Goal: Task Accomplishment & Management: Use online tool/utility

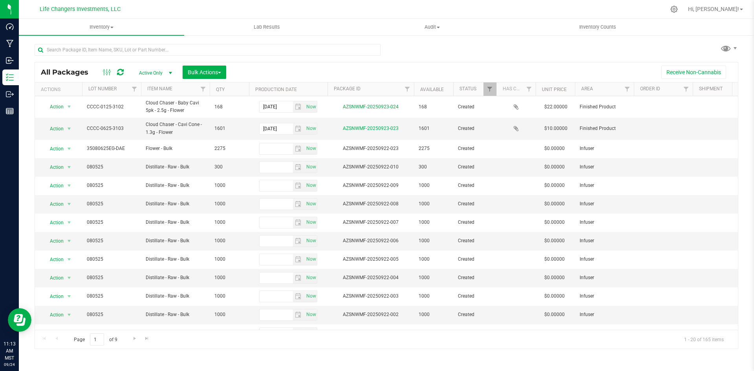
click at [282, 16] on div at bounding box center [403, 9] width 524 height 15
click at [270, 32] on uib-tab-heading "Lab Results" at bounding box center [267, 27] width 164 height 16
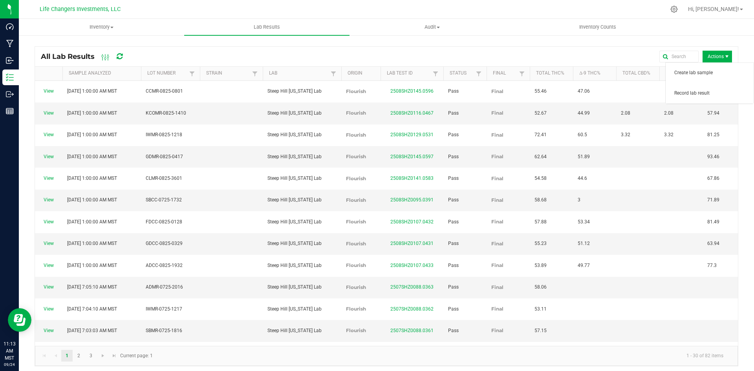
click at [712, 54] on span "Actions" at bounding box center [716, 57] width 29 height 12
click at [709, 90] on span "Record lab result" at bounding box center [711, 93] width 75 height 7
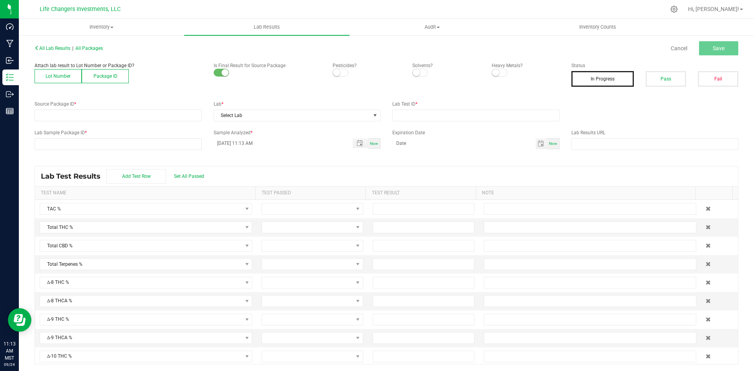
click at [55, 71] on button "Lot Number" at bounding box center [58, 76] width 47 height 14
click at [61, 112] on span at bounding box center [113, 115] width 157 height 11
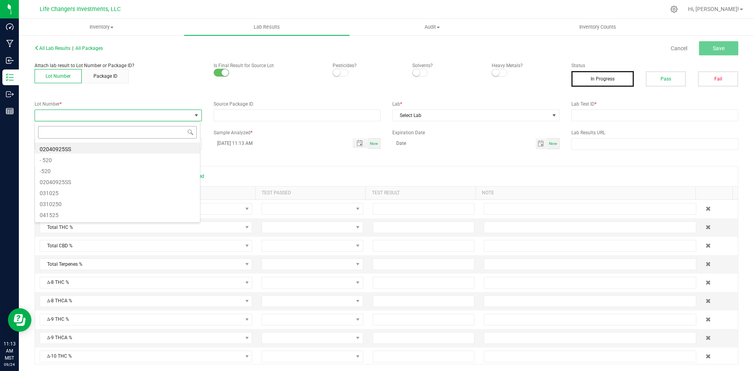
scroll to position [12, 166]
type input "1524"
click at [90, 148] on li "LOCC-0625-1524" at bounding box center [117, 147] width 165 height 11
click at [132, 90] on div "Attach lab result to Lot Number or Package ID? Lot Number Package ID Is Final R…" at bounding box center [386, 77] width 715 height 31
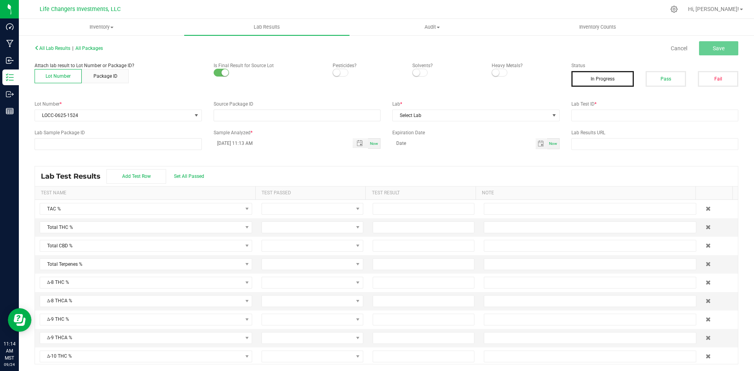
click at [646, 66] on label "Status" at bounding box center [654, 65] width 167 height 7
click at [255, 63] on p "Is Final Result for Source Lot" at bounding box center [268, 65] width 108 height 7
click at [113, 30] on span "Inventory" at bounding box center [101, 27] width 164 height 7
click at [256, 29] on span "Lab Results" at bounding box center [266, 27] width 47 height 7
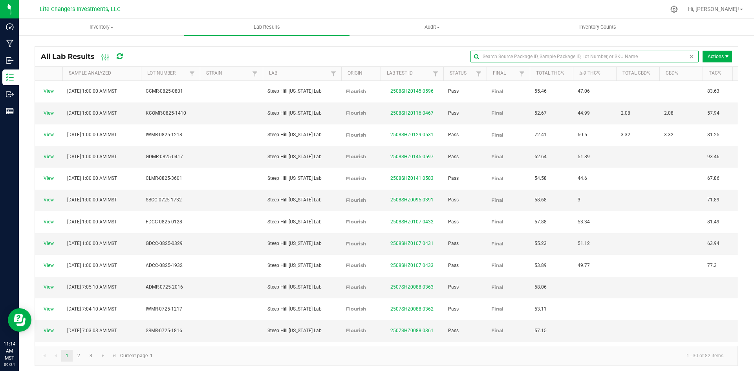
click at [669, 54] on input "text" at bounding box center [584, 57] width 228 height 12
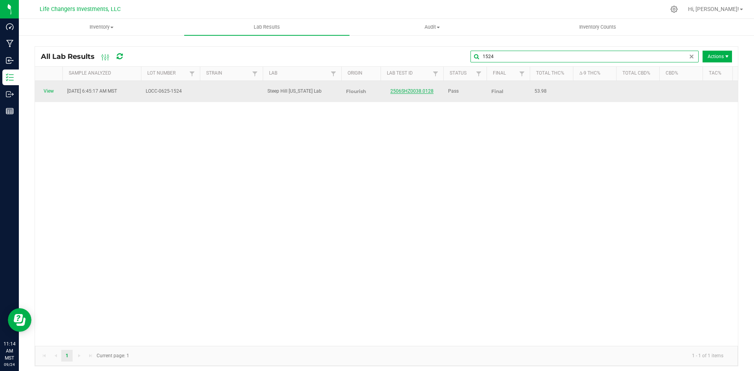
type input "1524"
click at [420, 88] on link "2506SHZ0038.0128" at bounding box center [411, 90] width 43 height 5
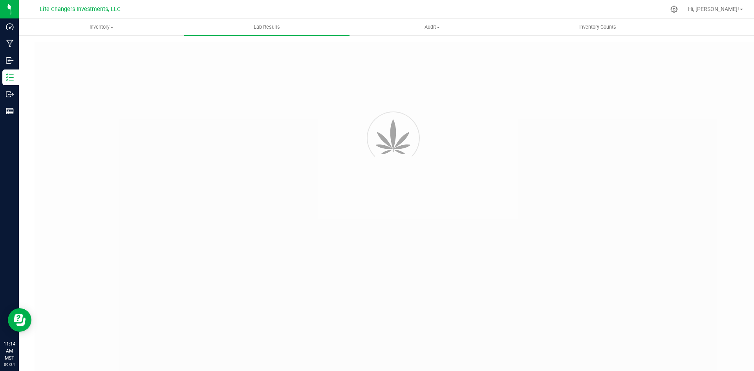
type input "2506SHZ0038.0128"
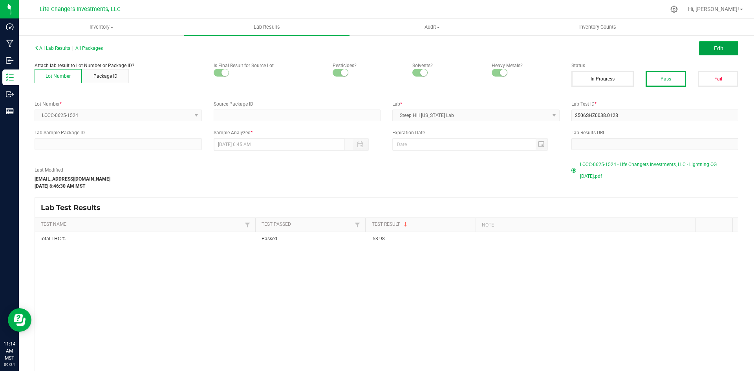
click at [706, 47] on button "Edit" at bounding box center [718, 48] width 39 height 14
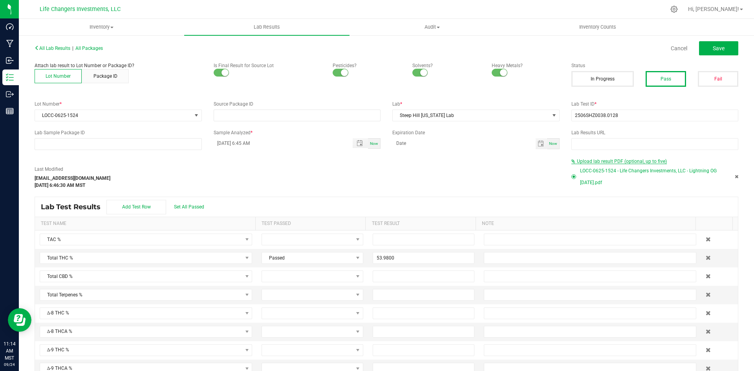
click at [604, 160] on span "Upload lab result PDF (optional, up to five)" at bounding box center [622, 161] width 90 height 5
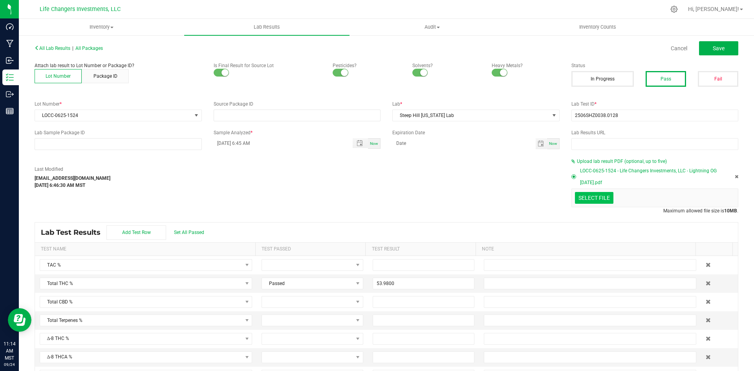
click at [597, 192] on div "Select file" at bounding box center [594, 198] width 38 height 12
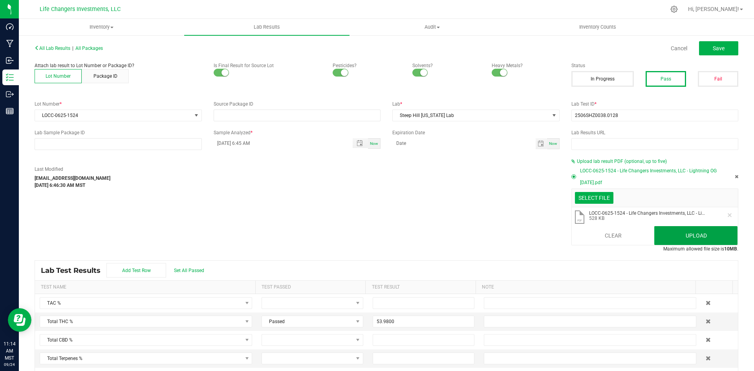
click at [676, 239] on button "Upload" at bounding box center [695, 235] width 83 height 19
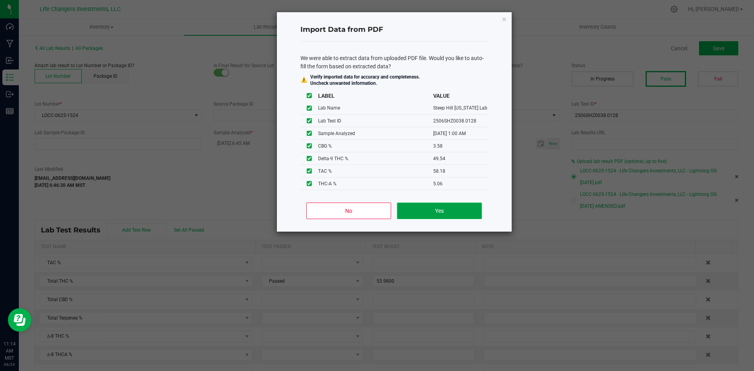
click at [444, 208] on button "Yes" at bounding box center [439, 211] width 84 height 16
type input "[DATE] 1:00 AM"
type input "49.5400"
type input "5.0600"
type input "3.5800"
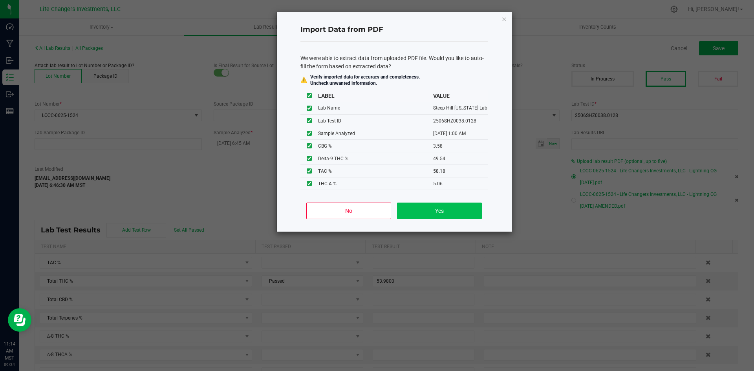
type input "58.1800"
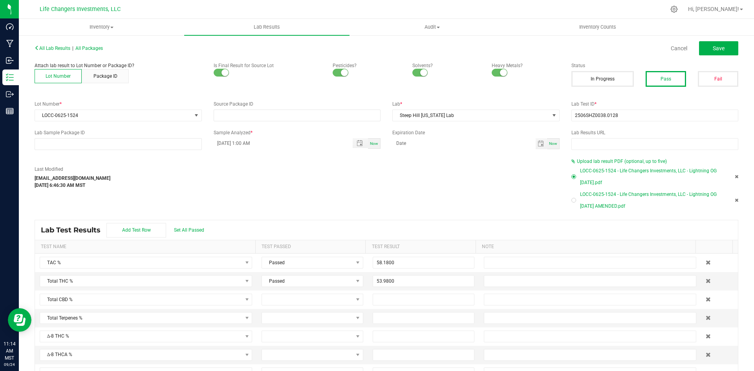
click at [571, 201] on div at bounding box center [573, 200] width 5 height 5
click at [706, 53] on button "Save" at bounding box center [718, 48] width 39 height 14
type input "49.5400"
type input "5.0600"
type input "3.5800"
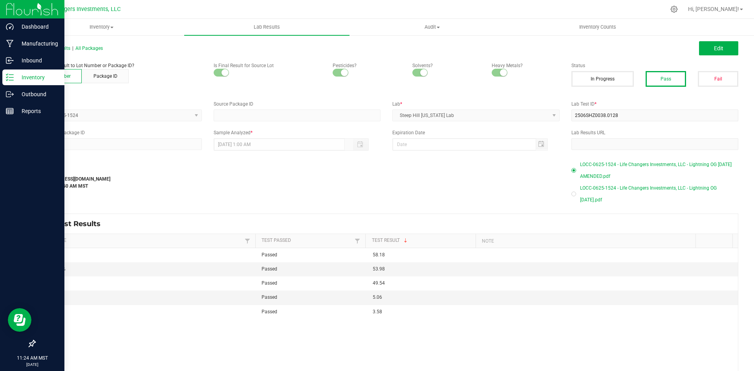
click at [14, 80] on p "Inventory" at bounding box center [37, 77] width 47 height 9
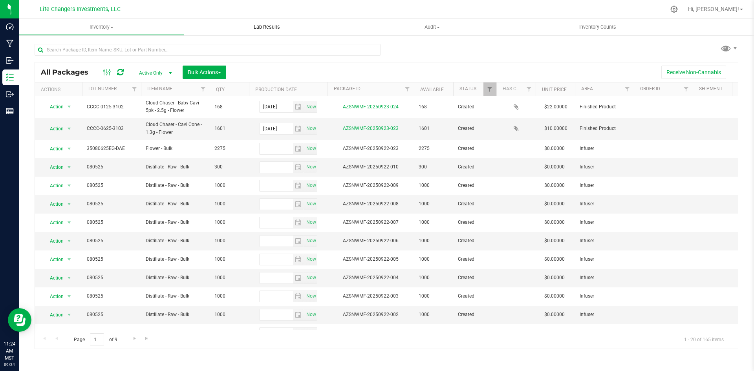
click at [271, 29] on span "Lab Results" at bounding box center [266, 27] width 47 height 7
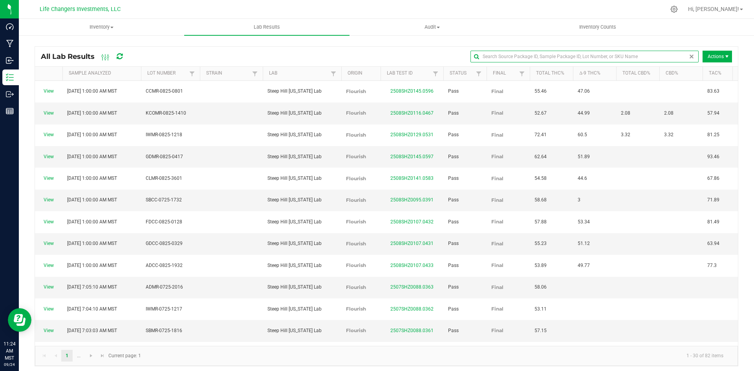
click at [680, 57] on input "text" at bounding box center [584, 57] width 228 height 12
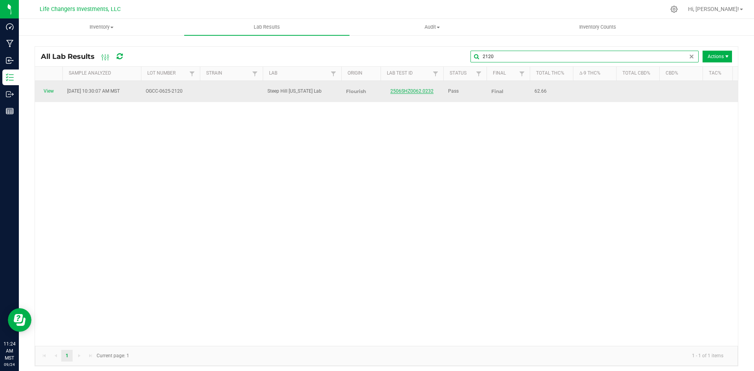
type input "2120"
click at [399, 88] on link "2506SHZ0062.0232" at bounding box center [411, 90] width 43 height 5
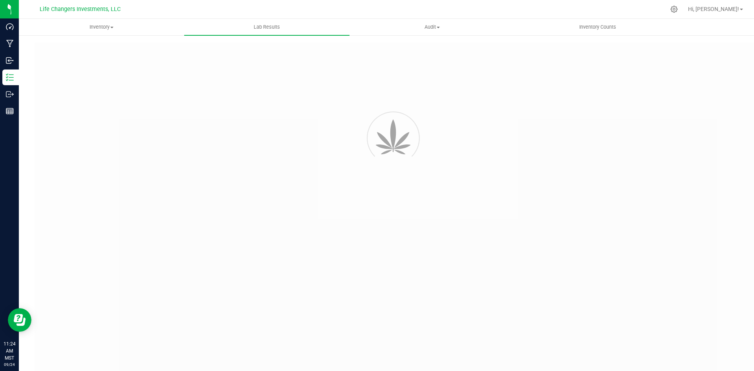
type input "2506SHZ0062.0232"
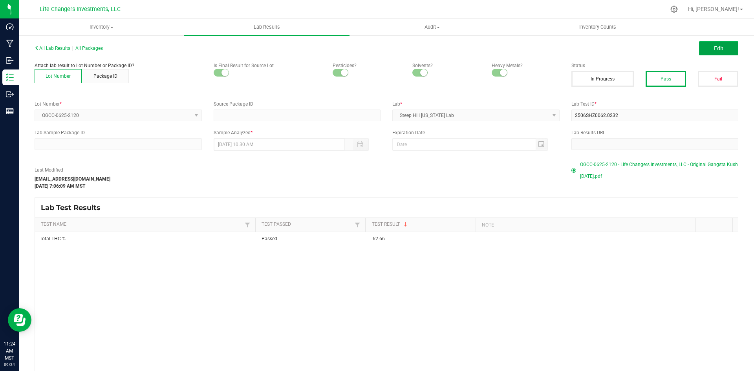
click at [707, 53] on button "Edit" at bounding box center [718, 48] width 39 height 14
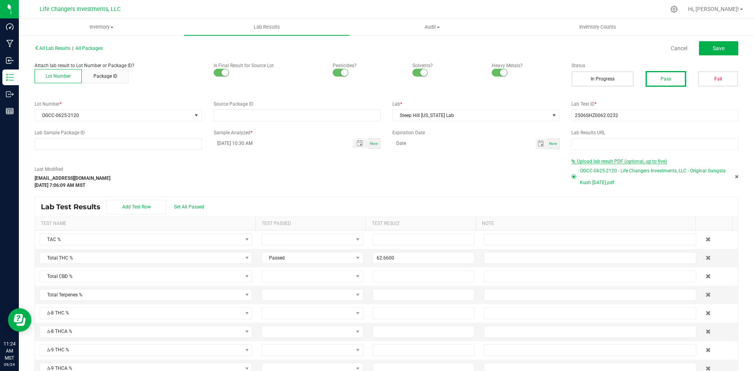
click at [606, 159] on span "Upload lab result PDF (optional, up to five)" at bounding box center [622, 161] width 90 height 5
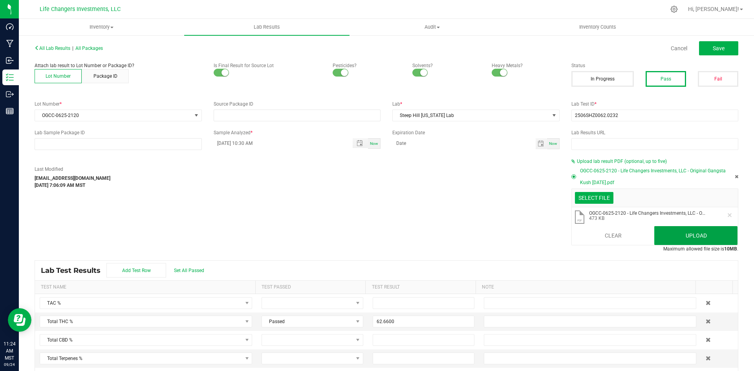
click at [702, 230] on button "Upload" at bounding box center [695, 235] width 83 height 19
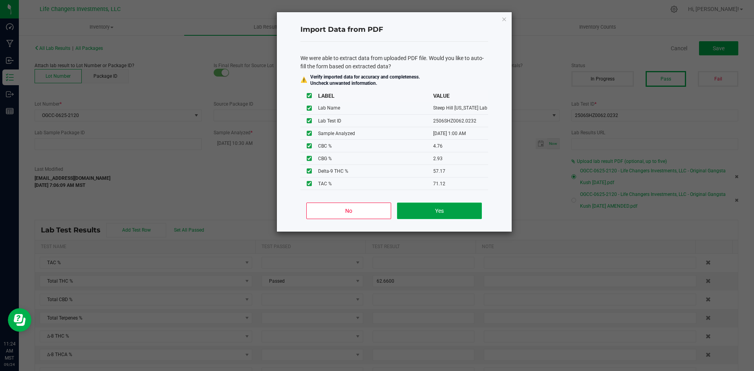
click at [435, 214] on button "Yes" at bounding box center [439, 211] width 84 height 16
type input "[DATE] 1:00 AM"
type input "57.1700"
type input "6.2600"
type input "4.7600"
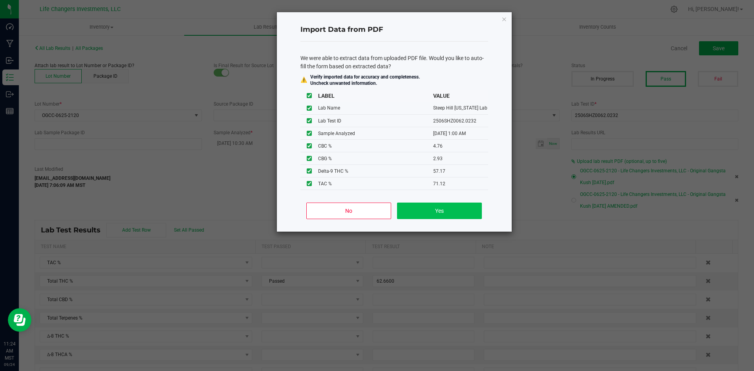
type input "2.9300"
type input "71.1200"
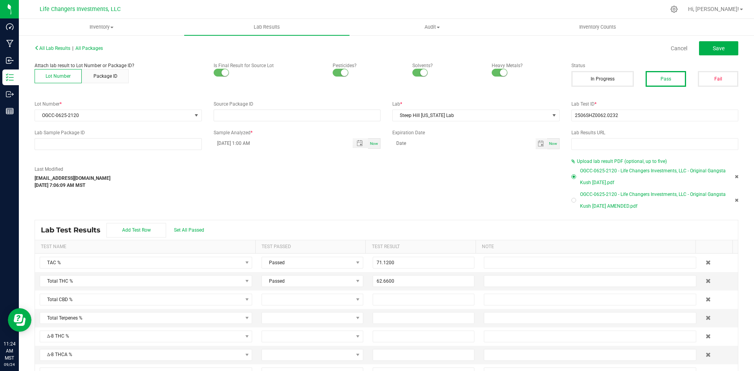
click at [572, 201] on div at bounding box center [573, 200] width 2 height 2
click at [723, 43] on button "Save" at bounding box center [718, 48] width 39 height 14
type input "57.1700"
type input "6.2600"
type input "4.7600"
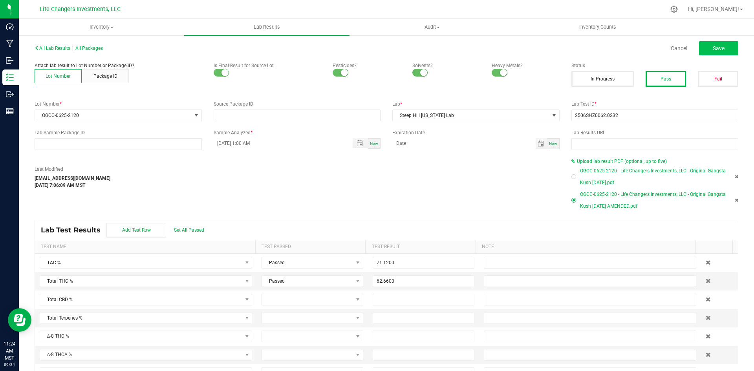
type input "2.9300"
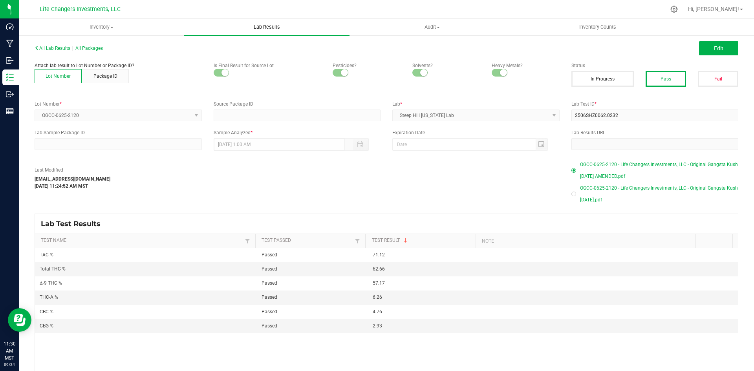
click at [280, 27] on span "Lab Results" at bounding box center [266, 27] width 47 height 7
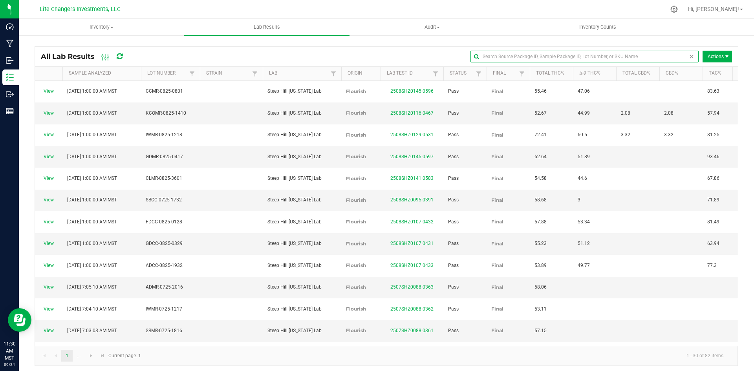
click at [674, 60] on input "text" at bounding box center [584, 57] width 228 height 12
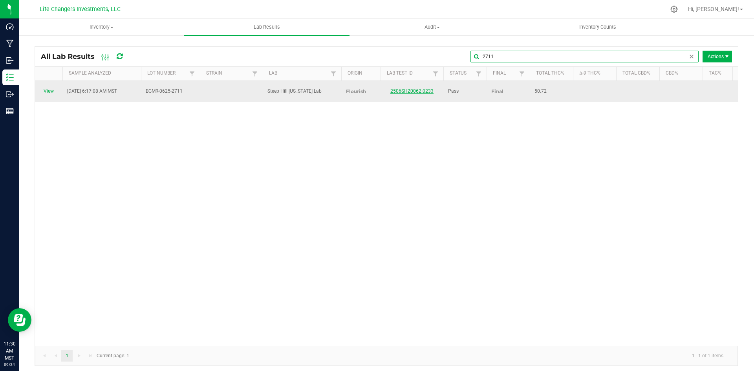
type input "2711"
click at [420, 88] on link "2506SHZ0062.0233" at bounding box center [411, 90] width 43 height 5
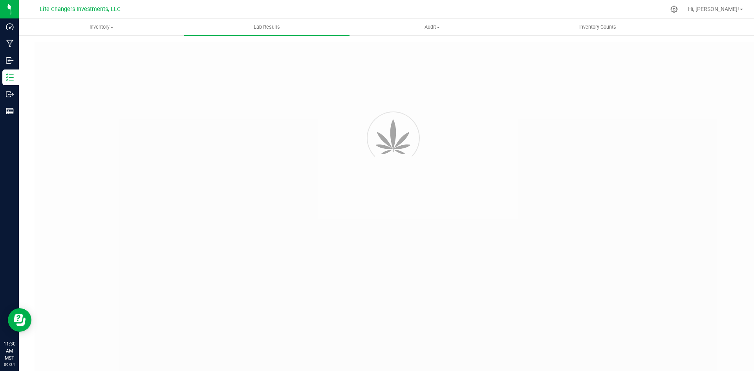
type input "2506SHZ0062.0233"
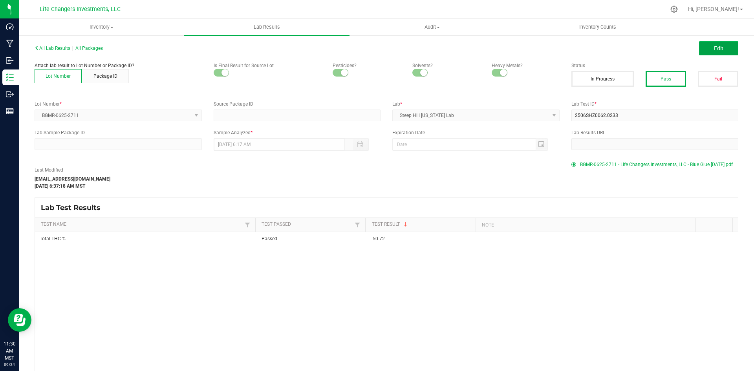
click at [702, 49] on button "Edit" at bounding box center [718, 48] width 39 height 14
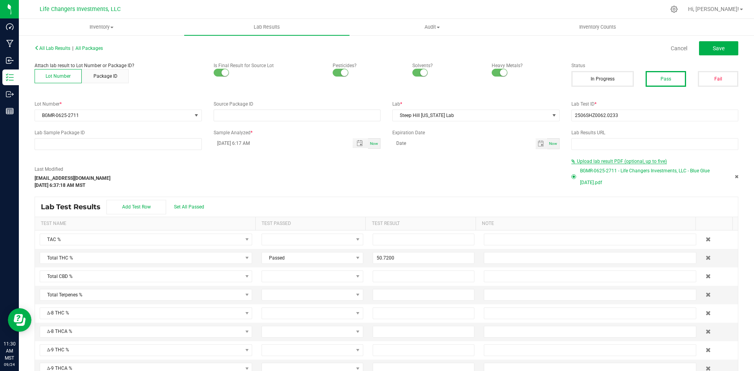
click at [597, 159] on span "Upload lab result PDF (optional, up to five)" at bounding box center [622, 161] width 90 height 5
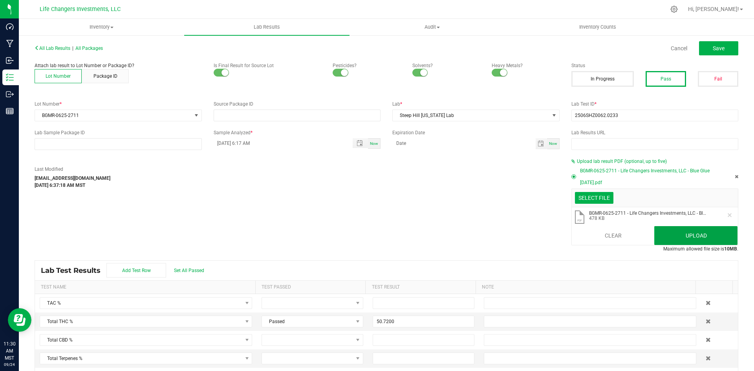
click at [718, 236] on button "Upload" at bounding box center [695, 235] width 83 height 19
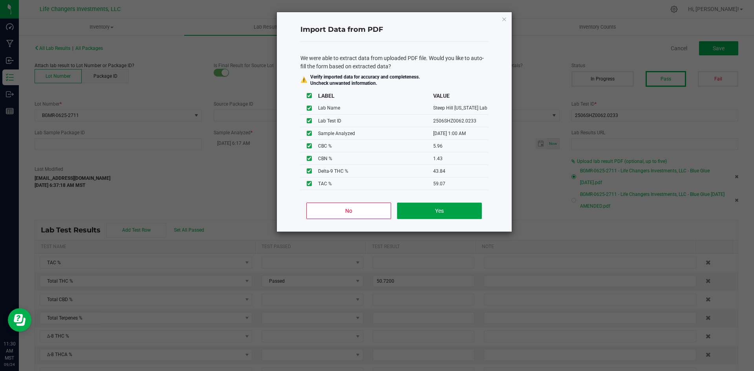
click at [417, 210] on button "Yes" at bounding box center [439, 211] width 84 height 16
type input "[DATE] 1:00 AM"
type input "43.8400"
type input "7.8400"
type input "5.9600"
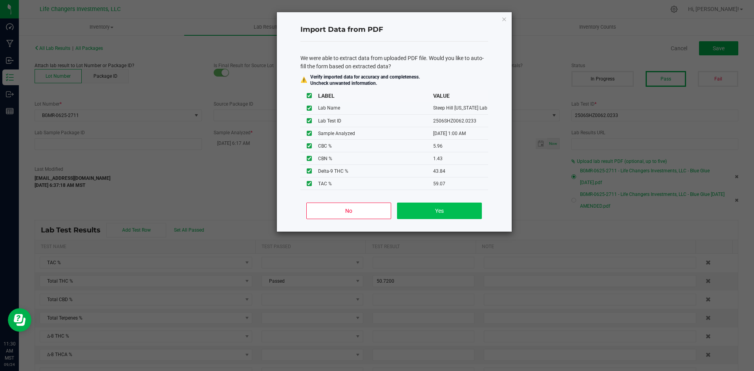
type input "1.4300"
type input "59.0700"
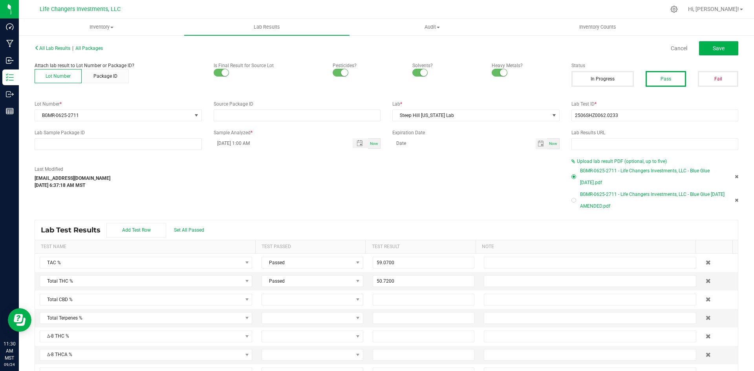
click at [571, 201] on div at bounding box center [573, 200] width 5 height 5
click at [712, 48] on span "Save" at bounding box center [718, 48] width 12 height 6
type input "43.8400"
type input "7.8400"
type input "5.9600"
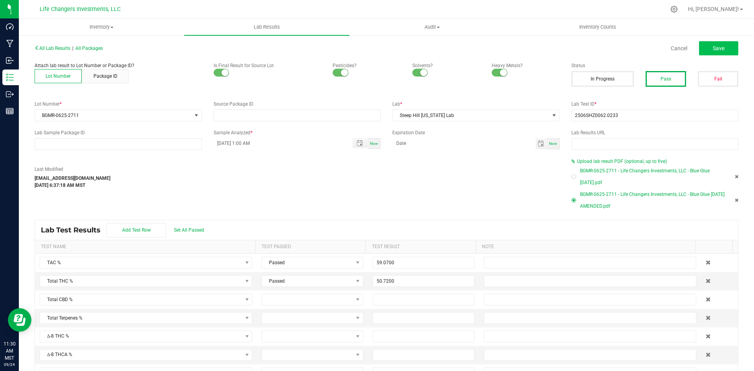
type input "1.4300"
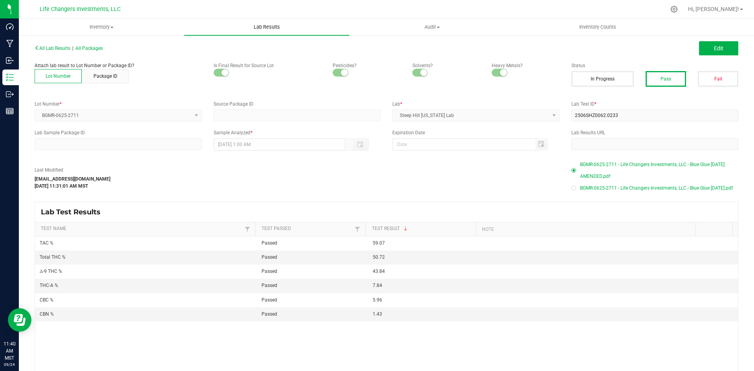
click at [259, 27] on span "Lab Results" at bounding box center [266, 27] width 47 height 7
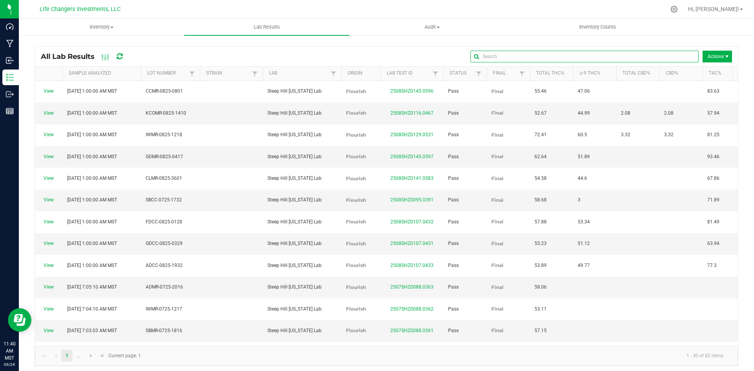
click at [675, 53] on input "text" at bounding box center [584, 57] width 228 height 12
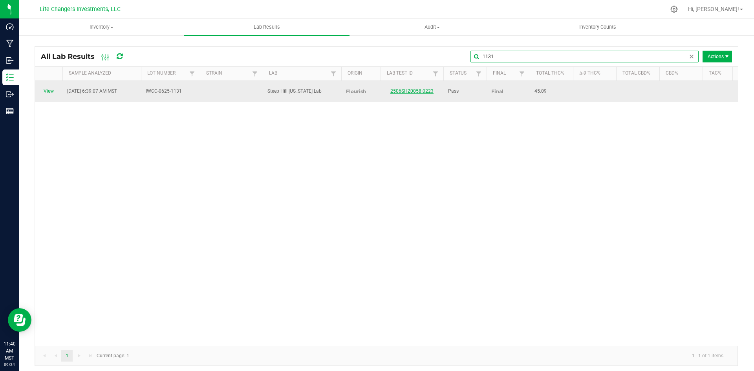
type input "1131"
click at [422, 88] on link "2506SHZ0058.0223" at bounding box center [411, 90] width 43 height 5
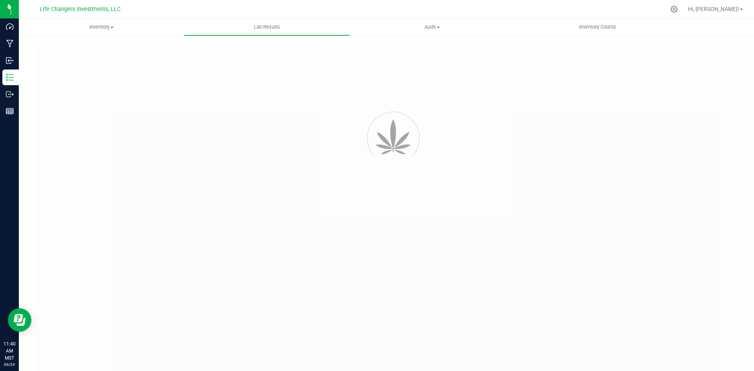
type input "2506SHZ0058.0223"
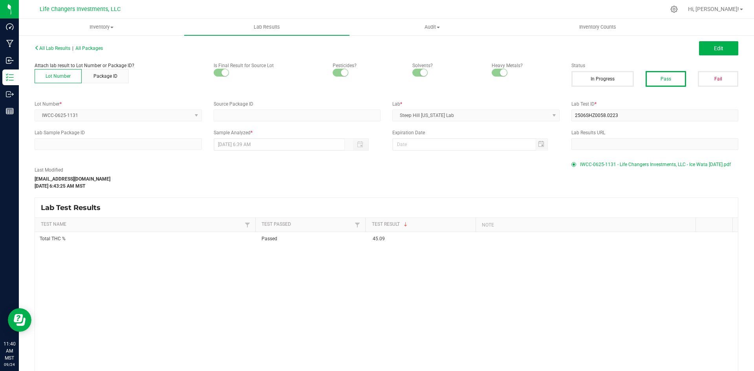
click at [733, 45] on div "Edit" at bounding box center [565, 48] width 358 height 14
click at [726, 46] on button "Edit" at bounding box center [718, 48] width 39 height 14
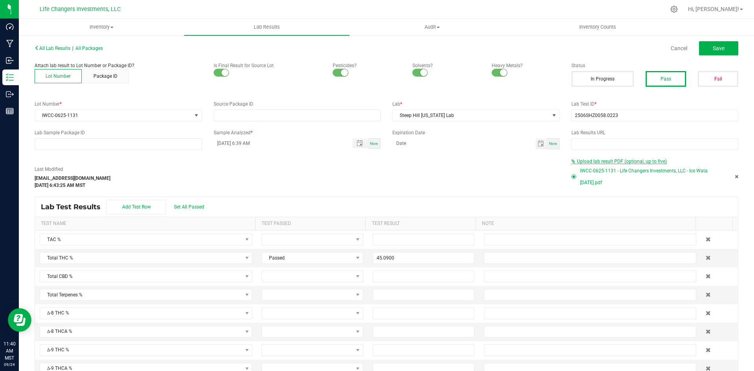
click at [600, 161] on span "Upload lab result PDF (optional, up to five)" at bounding box center [622, 161] width 90 height 5
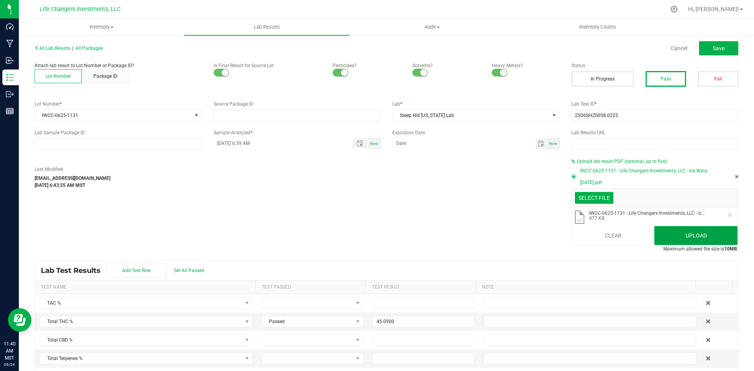
click at [707, 242] on button "Upload" at bounding box center [695, 235] width 83 height 19
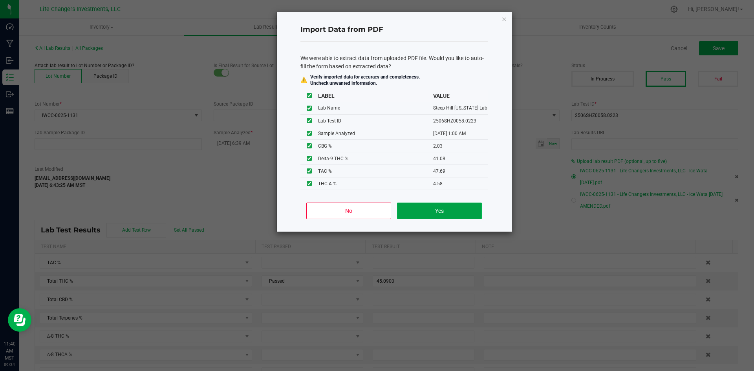
click at [434, 211] on button "Yes" at bounding box center [439, 211] width 84 height 16
type input "[DATE] 1:00 AM"
type input "41.0800"
type input "4.5800"
type input "2.0300"
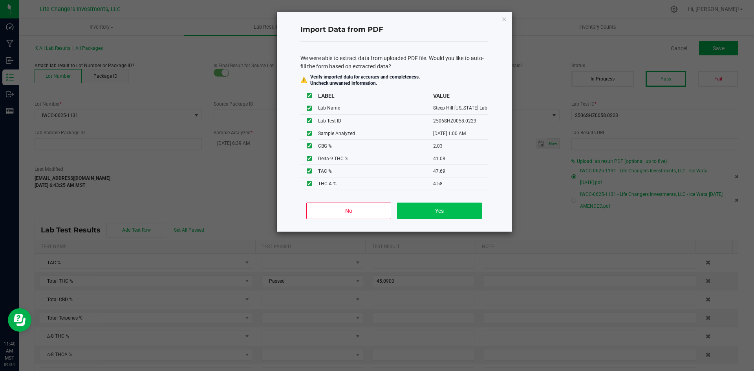
type input "47.6900"
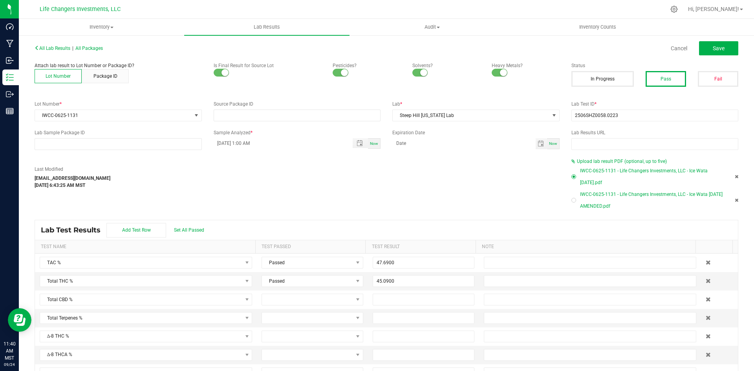
click at [571, 201] on div at bounding box center [573, 200] width 5 height 5
click at [712, 47] on span "Save" at bounding box center [718, 48] width 12 height 6
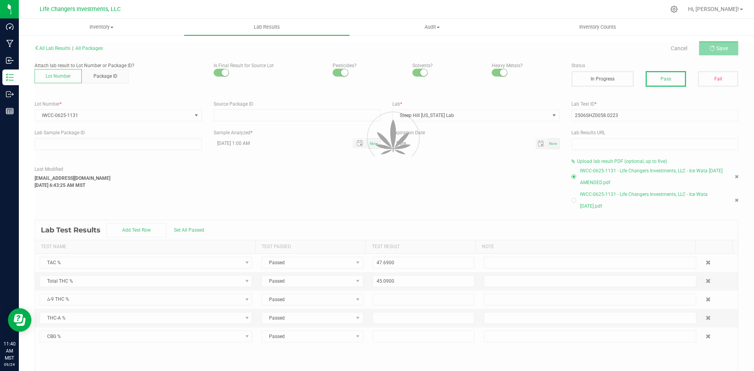
type input "41.0800"
type input "4.5800"
type input "2.0300"
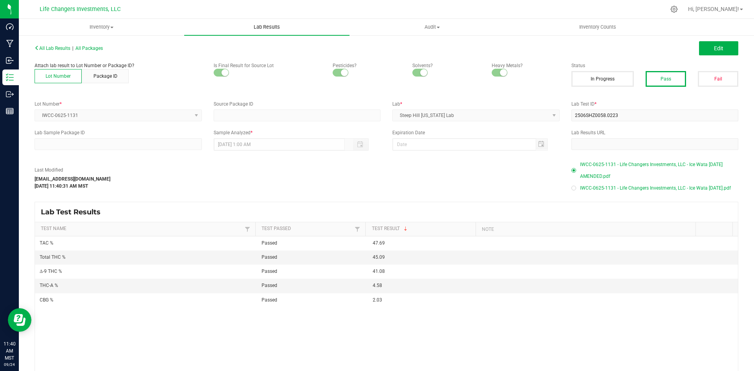
click at [246, 27] on span "Lab Results" at bounding box center [266, 27] width 47 height 7
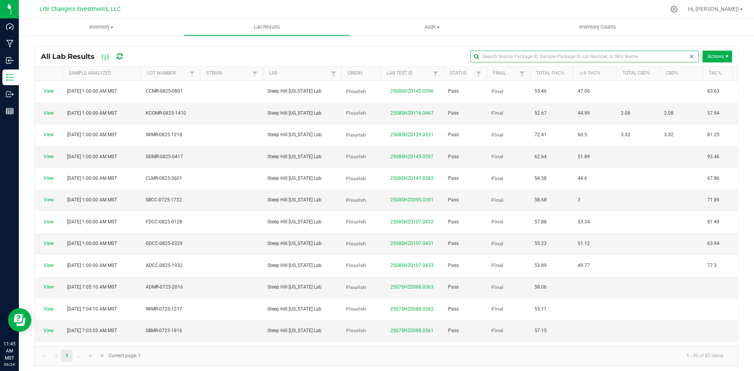
click at [672, 61] on input "text" at bounding box center [584, 57] width 228 height 12
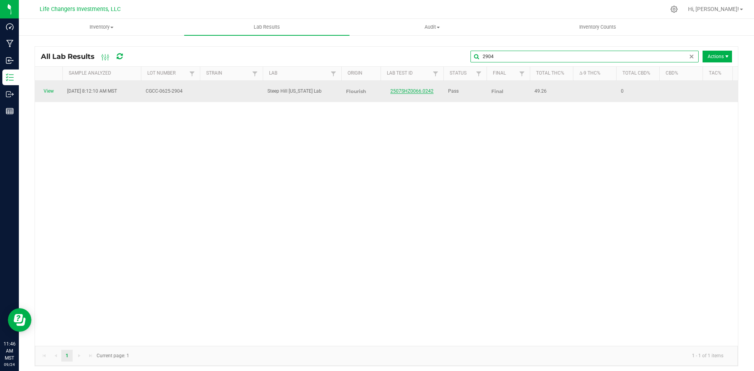
type input "2904"
click at [396, 88] on link "2507SHZ0066.0242" at bounding box center [411, 90] width 43 height 5
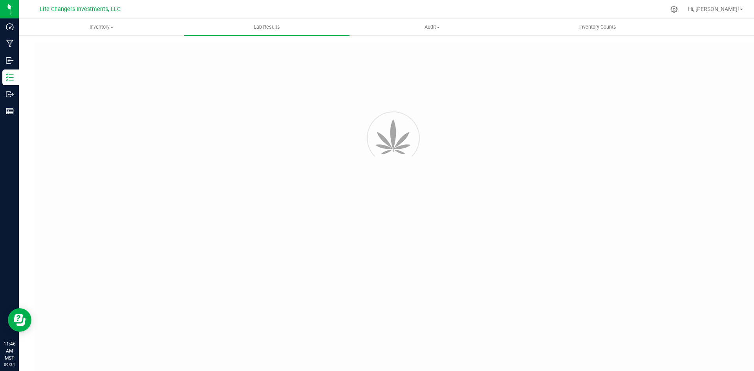
type input "2507SHZ0066.0242"
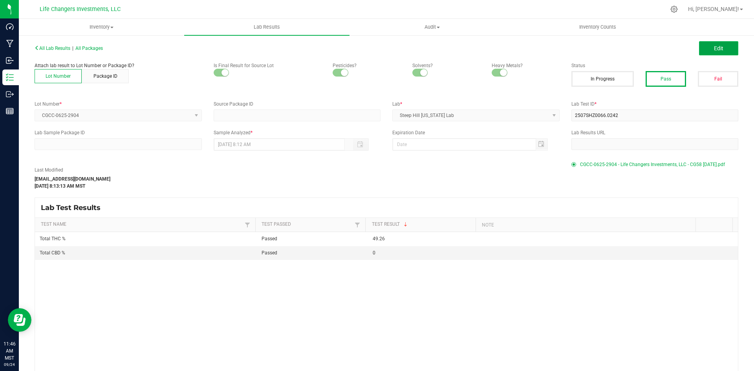
click at [723, 47] on button "Edit" at bounding box center [718, 48] width 39 height 14
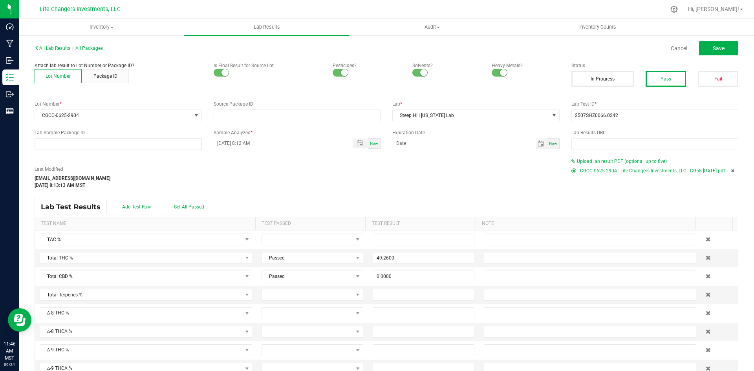
click at [596, 160] on span "Upload lab result PDF (optional, up to five)" at bounding box center [622, 161] width 90 height 5
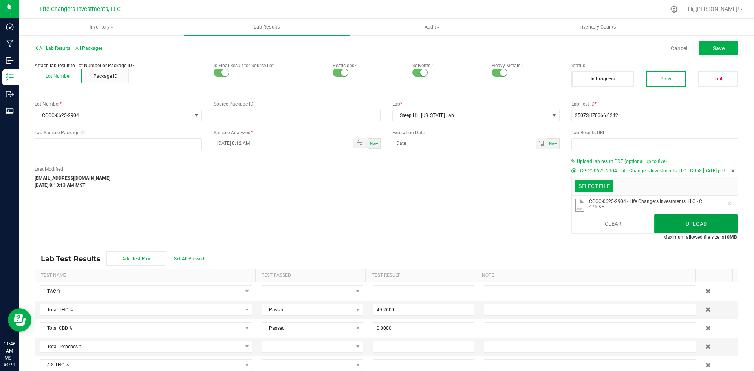
click at [681, 224] on button "Upload" at bounding box center [695, 223] width 83 height 19
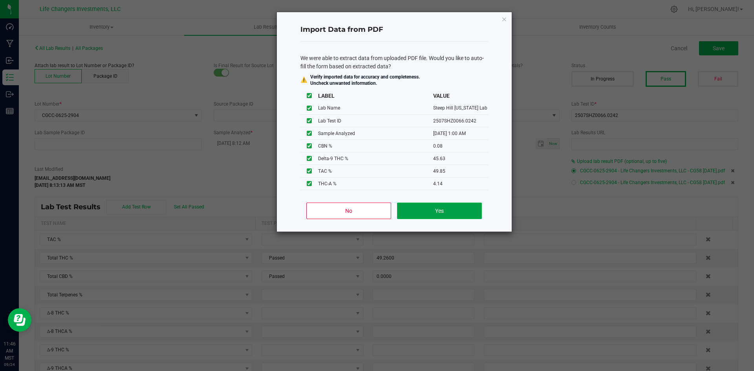
click at [470, 208] on button "Yes" at bounding box center [439, 211] width 84 height 16
type input "[DATE] 1:00 AM"
type input "45.6300"
type input "4.1400"
type input "0.0800"
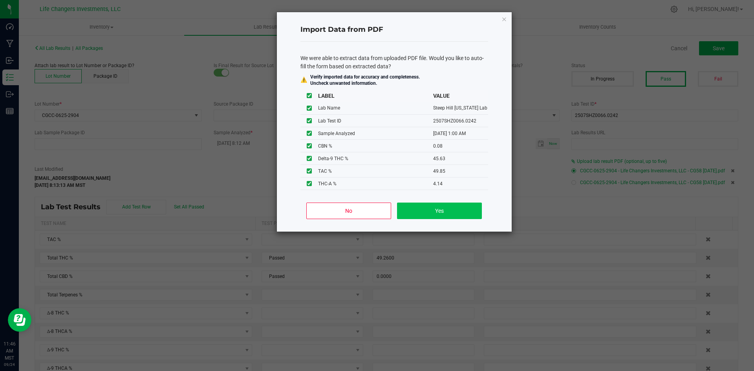
type input "49.8500"
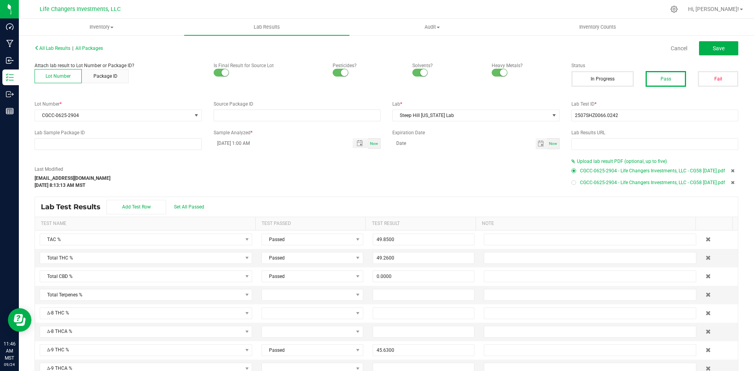
click at [731, 181] on icon at bounding box center [733, 182] width 4 height 5
click at [627, 161] on span "Upload lab result PDF (optional, up to five)" at bounding box center [622, 161] width 90 height 5
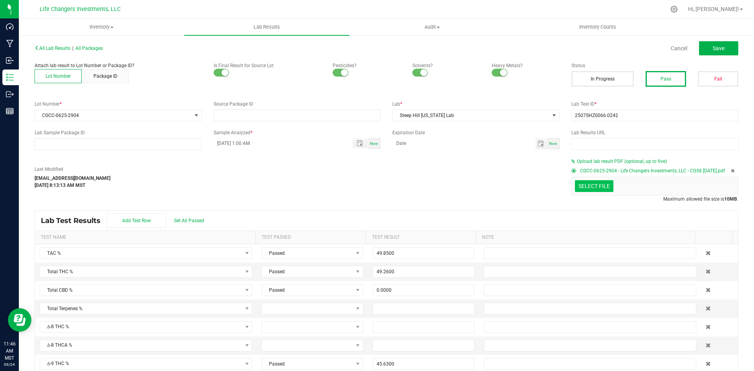
click at [598, 180] on div "Select file" at bounding box center [594, 186] width 38 height 12
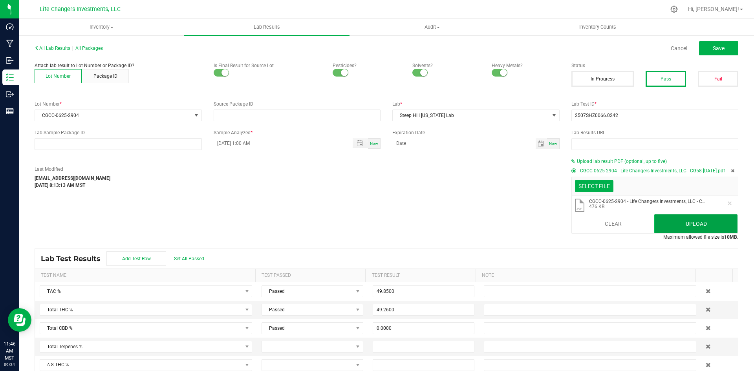
click at [682, 220] on button "Upload" at bounding box center [695, 223] width 83 height 19
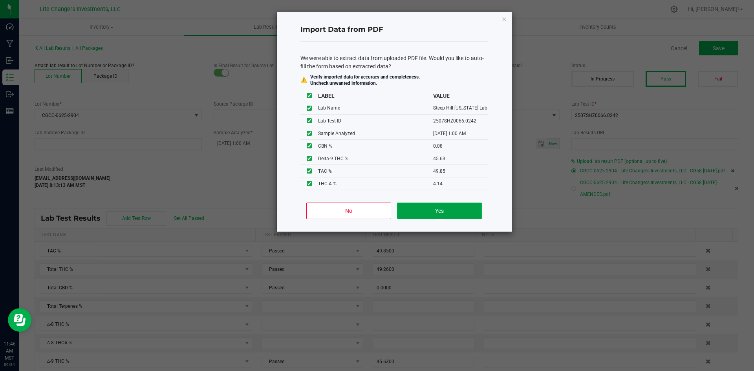
click at [472, 208] on button "Yes" at bounding box center [439, 211] width 84 height 16
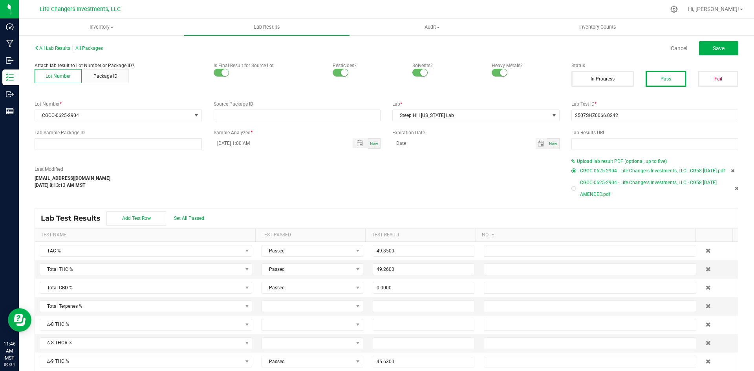
click at [571, 187] on div at bounding box center [573, 188] width 5 height 5
click at [721, 51] on button "Save" at bounding box center [718, 48] width 39 height 14
type input "45.6300"
type input "4.1400"
type input "0.0800"
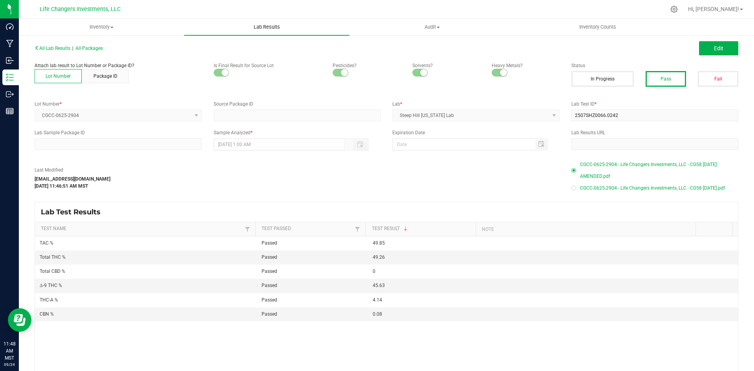
click at [260, 30] on span "Lab Results" at bounding box center [266, 27] width 47 height 7
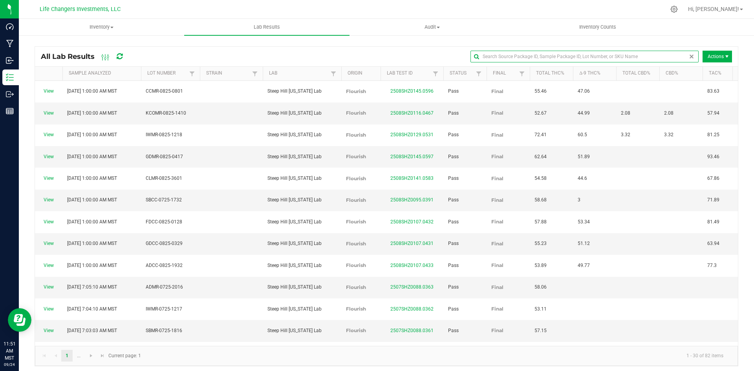
click at [670, 54] on input "text" at bounding box center [584, 57] width 228 height 12
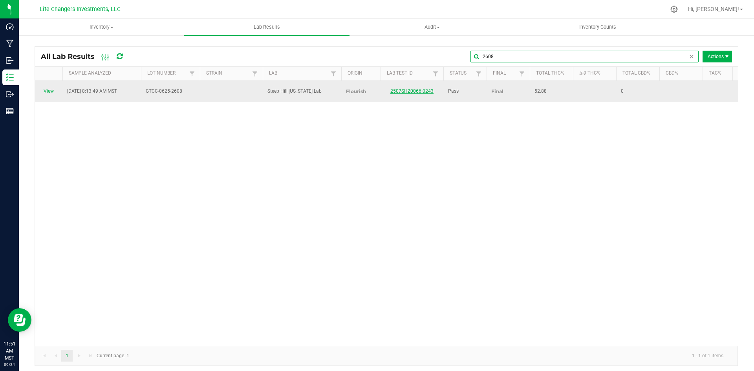
type input "2608"
click at [404, 88] on link "2507SHZ0066.0243" at bounding box center [411, 90] width 43 height 5
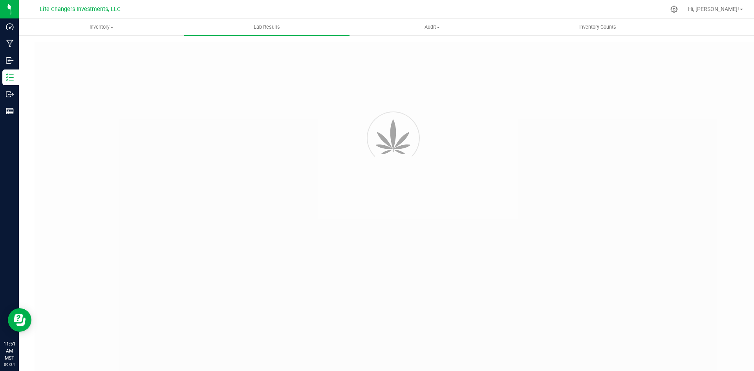
type input "2507SHZ0066.0243"
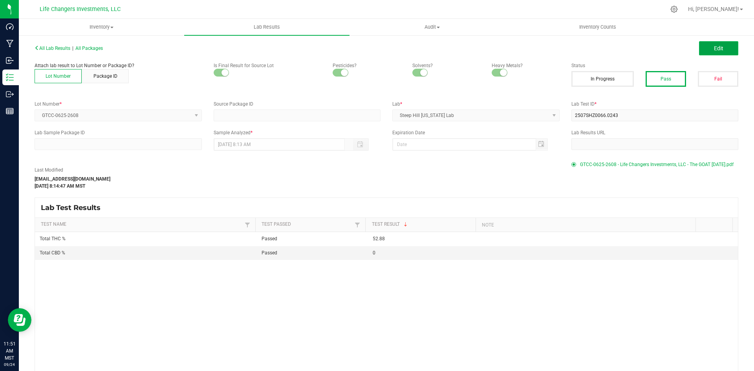
click at [714, 47] on span "Edit" at bounding box center [718, 48] width 9 height 6
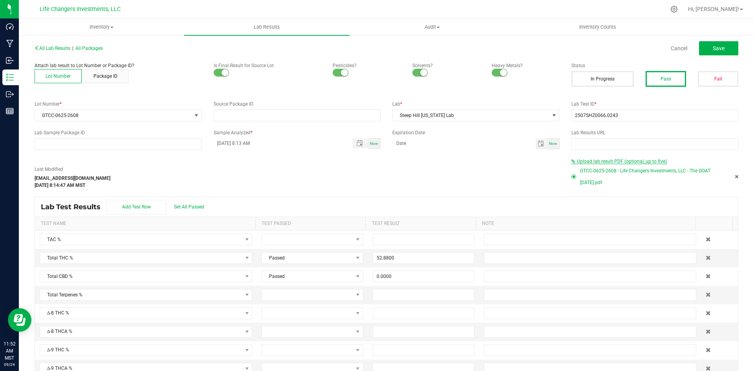
click at [610, 160] on span "Upload lab result PDF (optional, up to five)" at bounding box center [622, 161] width 90 height 5
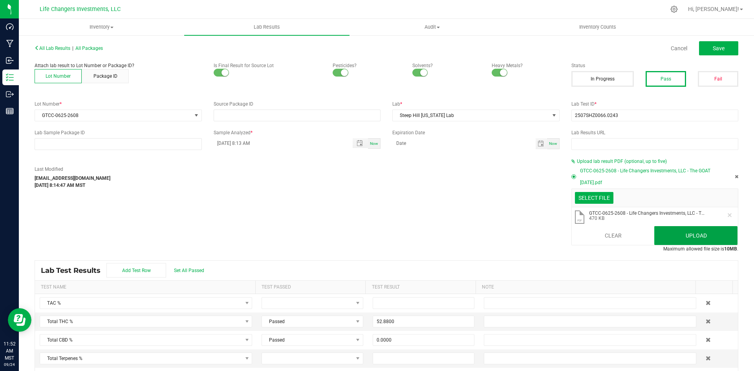
click at [666, 233] on button "Upload" at bounding box center [695, 235] width 83 height 19
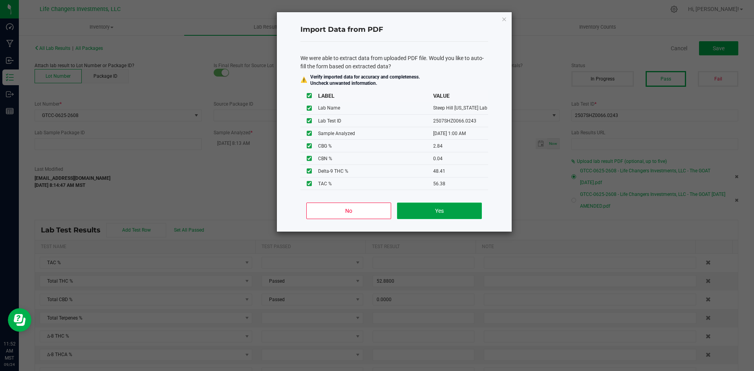
click at [415, 208] on button "Yes" at bounding box center [439, 211] width 84 height 16
type input "[DATE] 1:00 AM"
type input "48.4100"
type input "5.1000"
type input "2.8400"
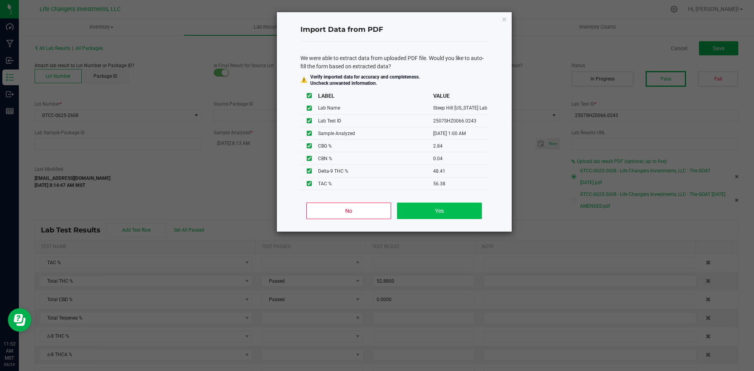
type input "0.0400"
type input "56.3800"
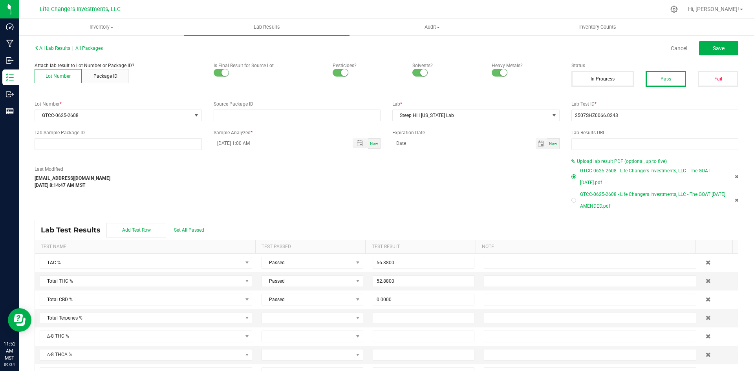
click at [571, 202] on div at bounding box center [573, 200] width 5 height 5
click at [718, 50] on button "Save" at bounding box center [718, 48] width 39 height 14
type input "48.4100"
type input "5.1000"
type input "2.8400"
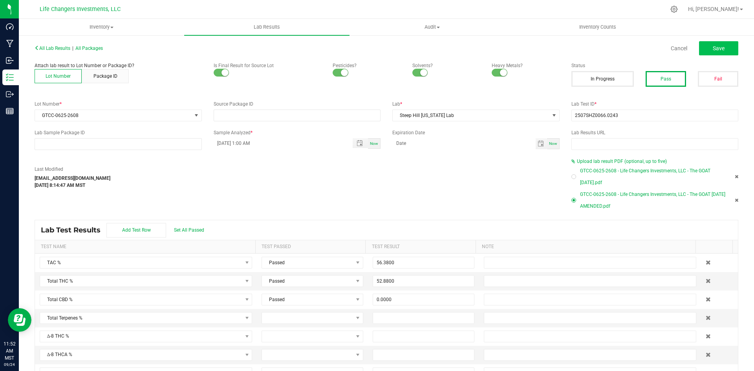
type input "0.0400"
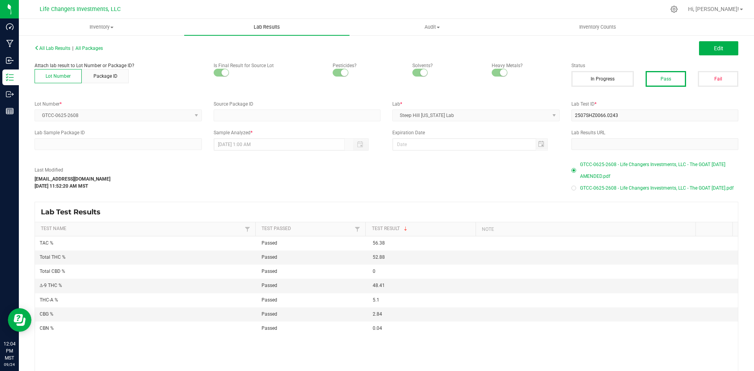
click at [261, 30] on span "Lab Results" at bounding box center [266, 27] width 47 height 7
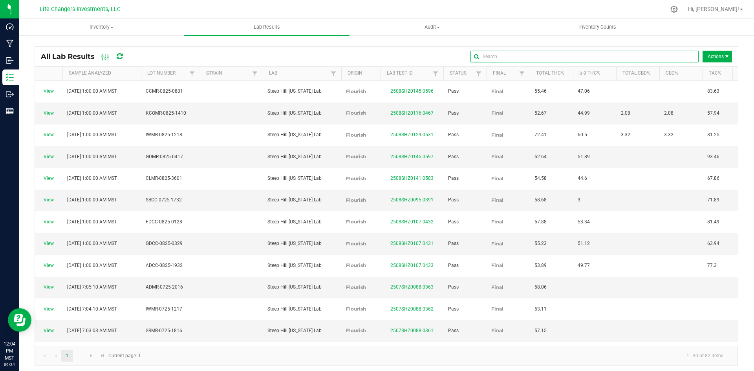
click at [661, 55] on input "text" at bounding box center [584, 57] width 228 height 12
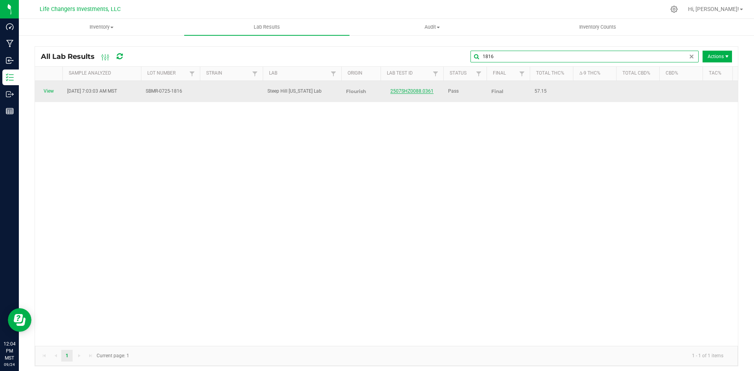
type input "1816"
click at [409, 88] on link "2507SHZ0088.0361" at bounding box center [411, 90] width 43 height 5
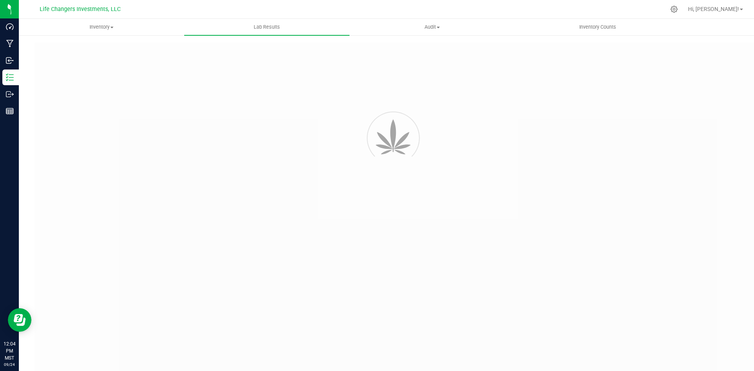
type input "2507SHZ0088.0361"
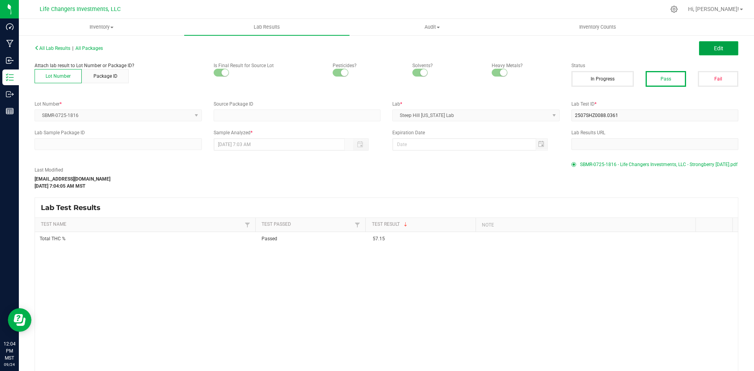
click at [725, 42] on button "Edit" at bounding box center [718, 48] width 39 height 14
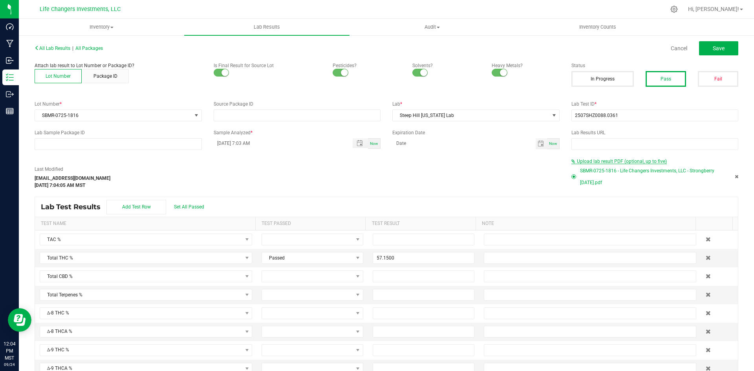
click at [596, 163] on span "Upload lab result PDF (optional, up to five)" at bounding box center [622, 161] width 90 height 5
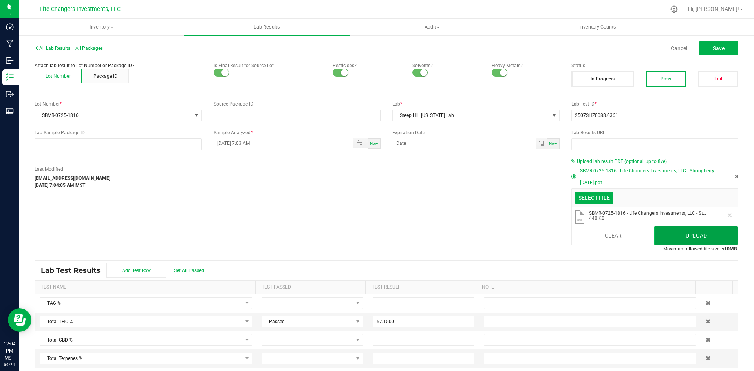
click at [689, 236] on button "Upload" at bounding box center [695, 235] width 83 height 19
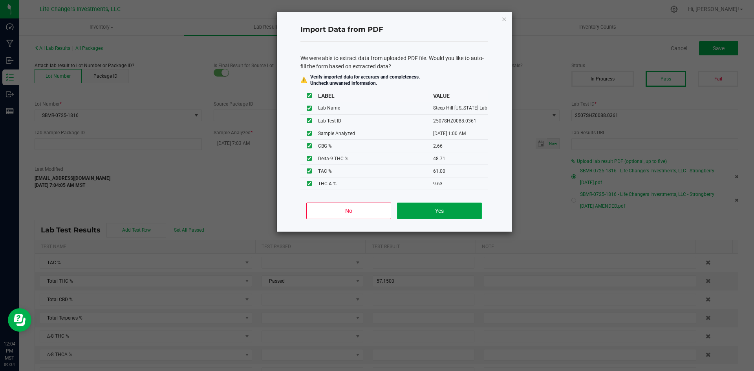
click at [423, 205] on button "Yes" at bounding box center [439, 211] width 84 height 16
type input "[DATE] 1:00 AM"
type input "48.7100"
type input "9.6300"
type input "2.6600"
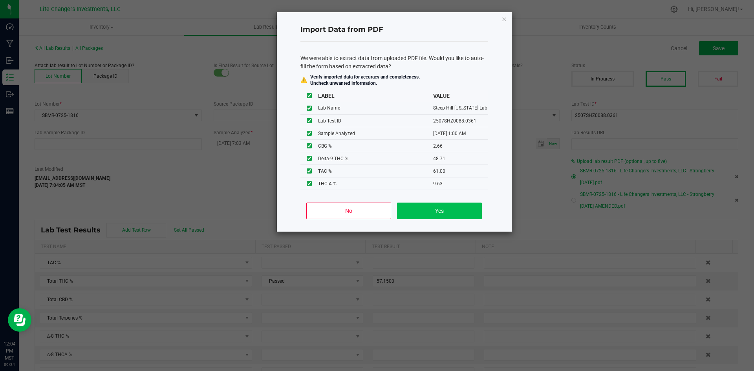
type input "61.0000"
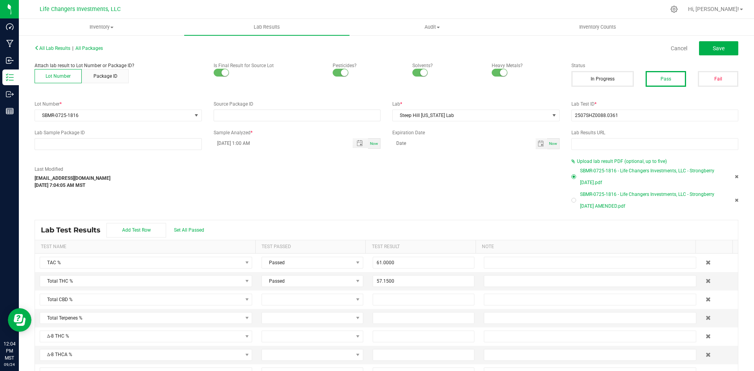
click at [571, 202] on div at bounding box center [573, 200] width 5 height 5
click at [712, 49] on span "Save" at bounding box center [718, 48] width 12 height 6
type input "48.7100"
type input "9.6300"
type input "2.6600"
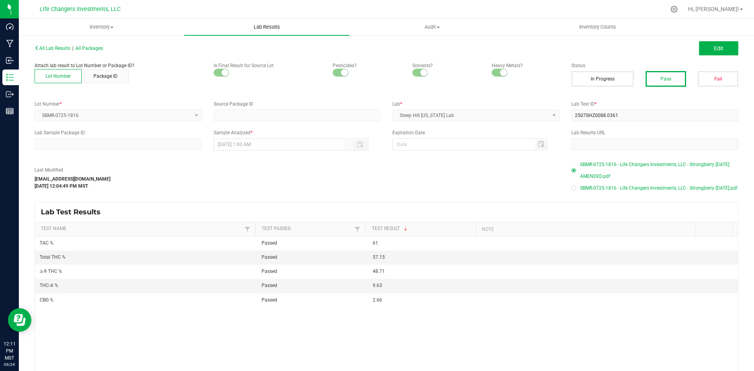
click at [270, 28] on span "Lab Results" at bounding box center [266, 27] width 47 height 7
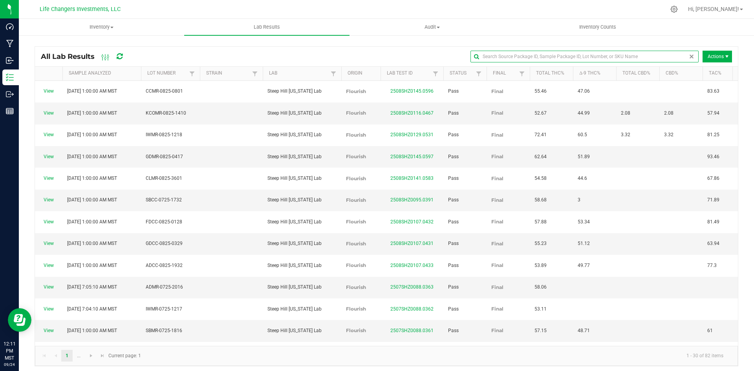
click at [672, 58] on input "text" at bounding box center [584, 57] width 228 height 12
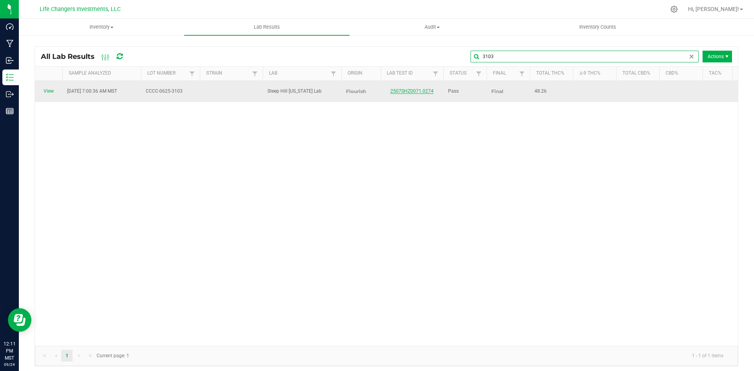
type input "3103"
click at [402, 88] on link "2507SHZ0071.0274" at bounding box center [411, 90] width 43 height 5
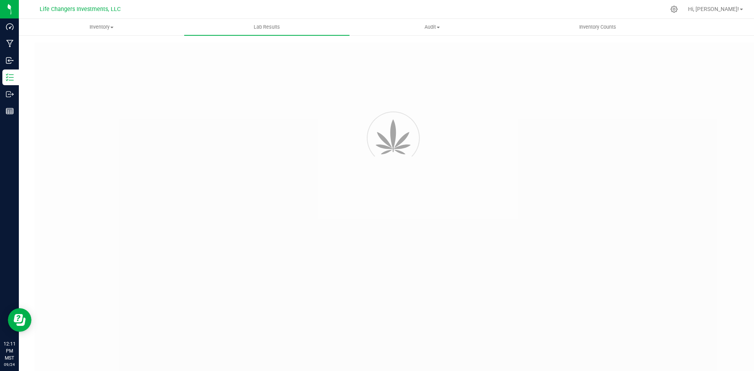
type input "2507SHZ0071.0274"
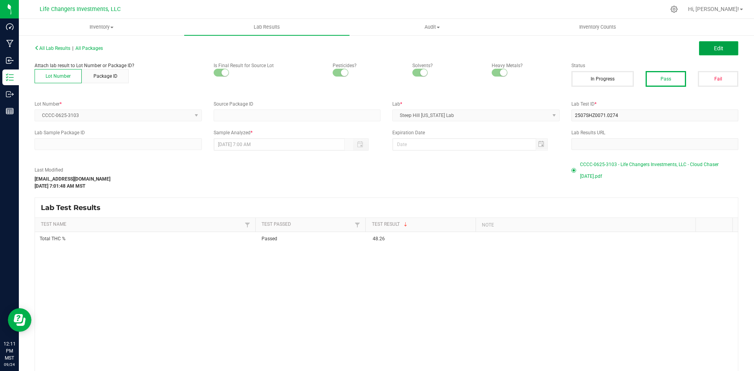
click at [714, 48] on span "Edit" at bounding box center [718, 48] width 9 height 6
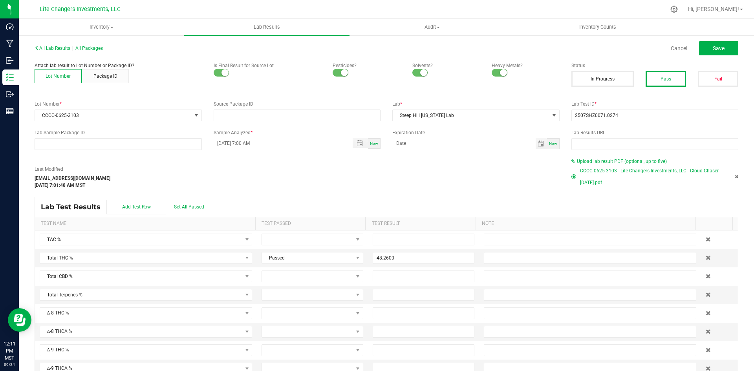
click at [605, 160] on span "Upload lab result PDF (optional, up to five)" at bounding box center [622, 161] width 90 height 5
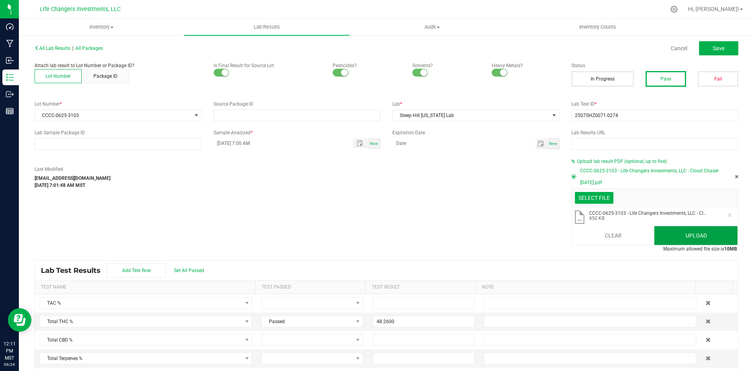
click at [671, 237] on button "Upload" at bounding box center [695, 235] width 83 height 19
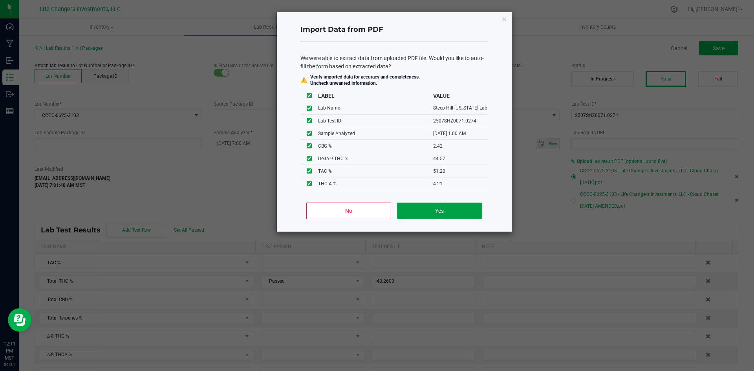
click at [418, 208] on button "Yes" at bounding box center [439, 211] width 84 height 16
type input "[DATE] 1:00 AM"
type input "44.5700"
type input "4.2100"
type input "2.4200"
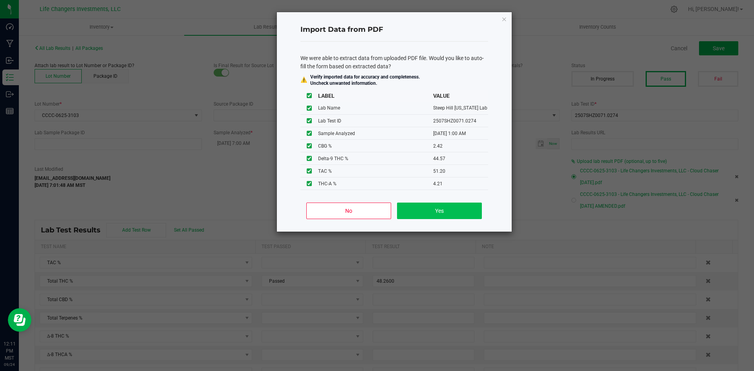
type input "51.2000"
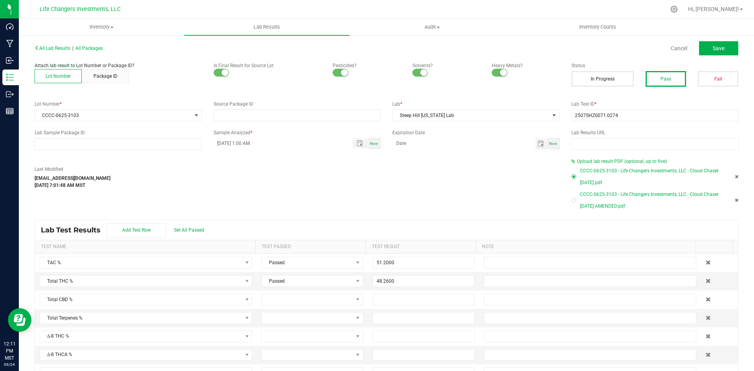
click at [565, 201] on div "Upload lab result PDF (optional, up to five) CCCC-0625-3103 - Life Changers Inv…" at bounding box center [654, 185] width 179 height 54
click at [574, 197] on div "CCCC-0625-3103 - Life Changers Investments, LLC - Cloud Chaser [DATE] AMENDED.p…" at bounding box center [654, 200] width 167 height 24
click at [566, 201] on div "Upload lab result PDF (optional, up to five) CCCC-0625-3103 - Life Changers Inv…" at bounding box center [654, 185] width 179 height 54
click at [572, 201] on div at bounding box center [573, 200] width 2 height 2
click at [707, 44] on button "Save" at bounding box center [718, 48] width 39 height 14
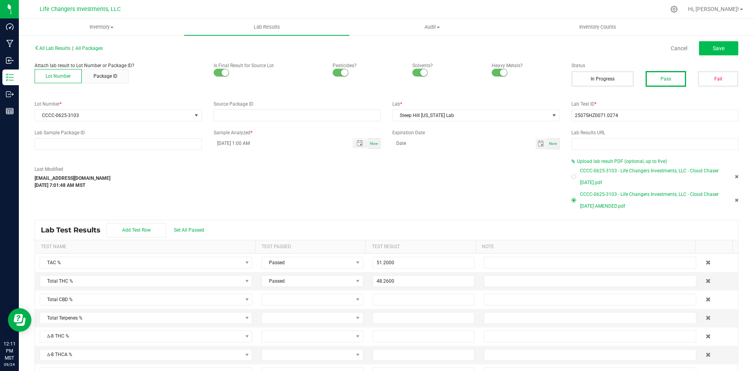
type input "44.5700"
type input "4.2100"
type input "2.4200"
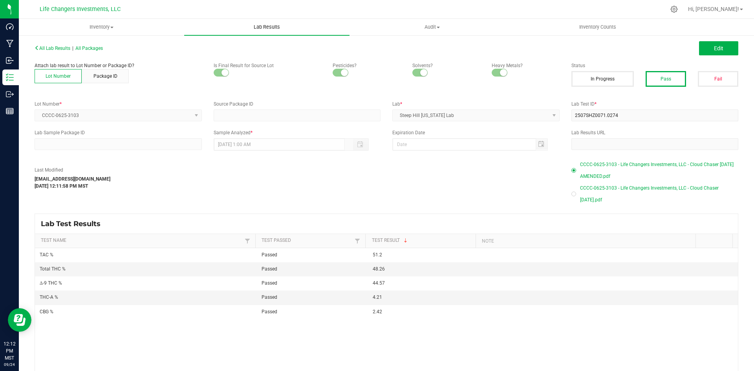
click at [268, 31] on uib-tab-heading "Lab Results" at bounding box center [266, 27] width 165 height 16
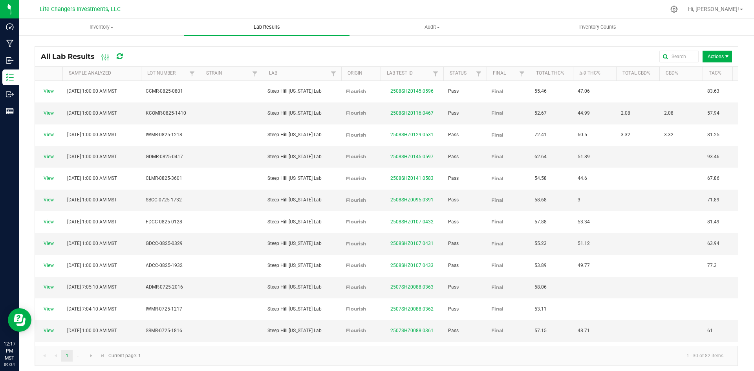
click at [273, 29] on span "Lab Results" at bounding box center [266, 27] width 47 height 7
click at [685, 57] on global-search-input-ngx at bounding box center [584, 56] width 228 height 5
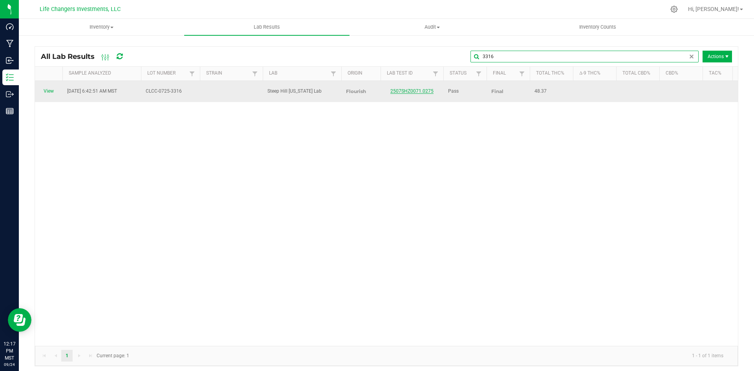
type input "3316"
click at [414, 88] on link "2507SHZ0071.0275" at bounding box center [411, 90] width 43 height 5
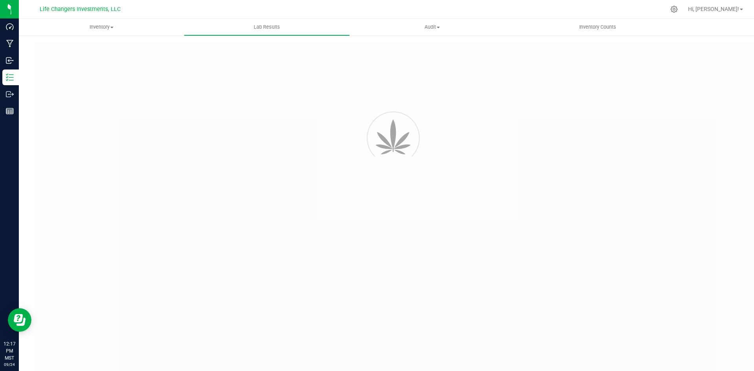
type input "2507SHZ0071.0275"
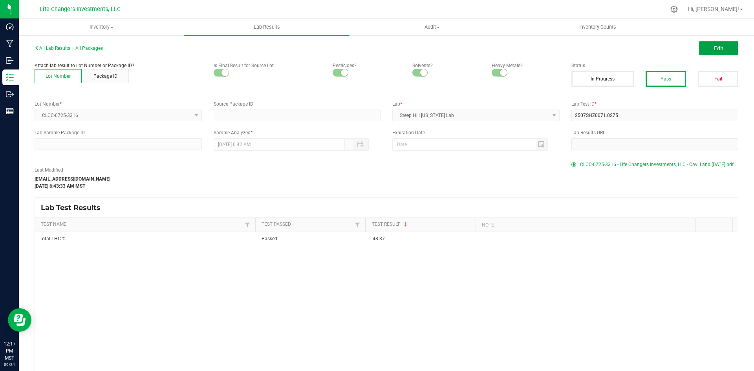
click at [714, 49] on span "Edit" at bounding box center [718, 48] width 9 height 6
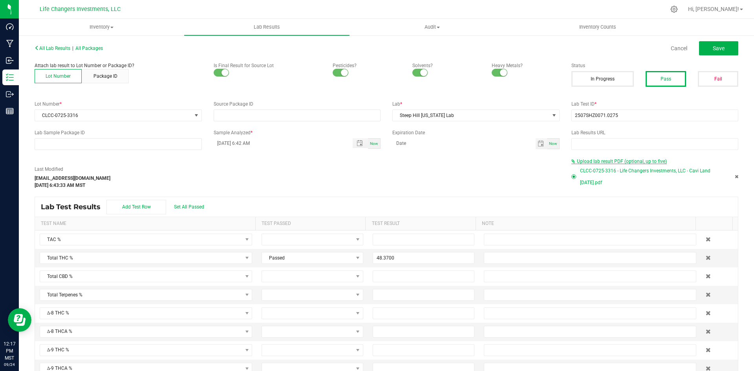
click at [589, 163] on span "Upload lab result PDF (optional, up to five)" at bounding box center [622, 161] width 90 height 5
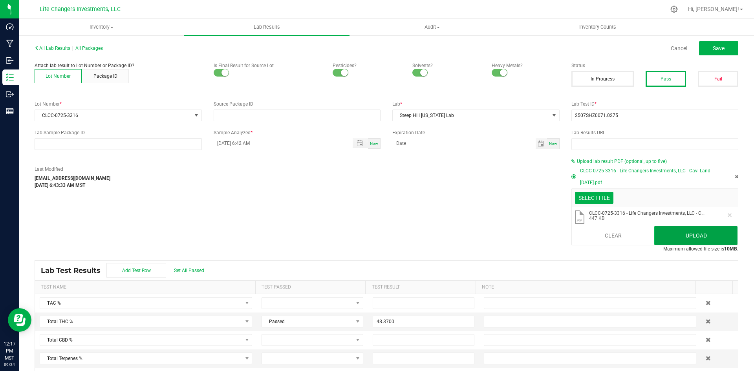
click at [685, 236] on button "Upload" at bounding box center [695, 235] width 83 height 19
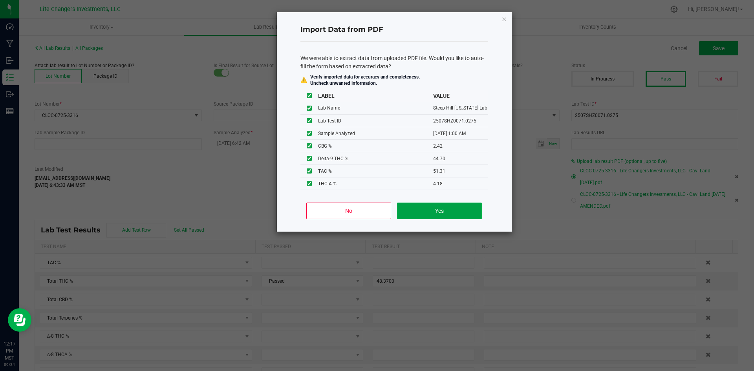
click at [426, 211] on button "Yes" at bounding box center [439, 211] width 84 height 16
type input "[DATE] 1:00 AM"
type input "44.7000"
type input "4.1800"
type input "2.4200"
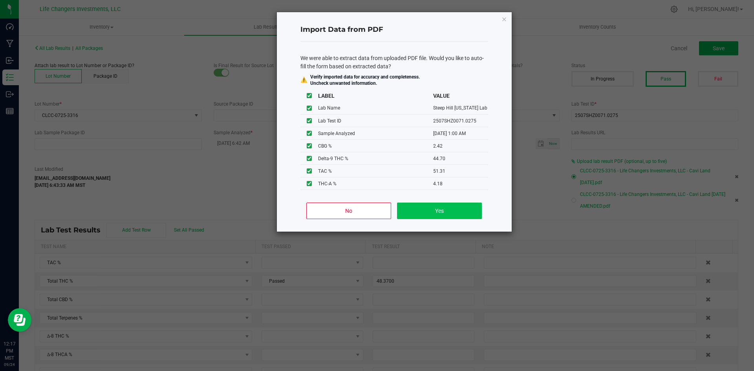
type input "51.3100"
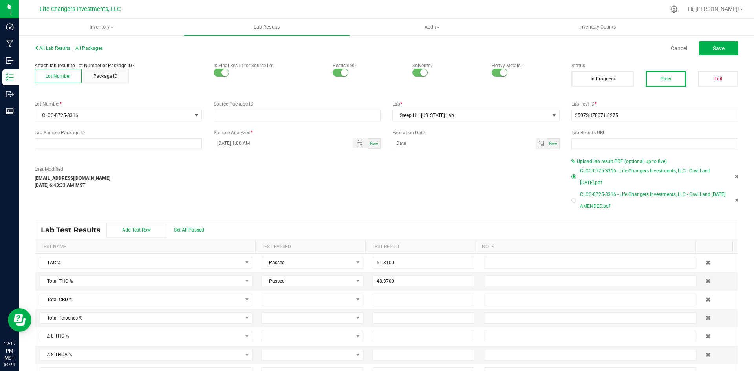
click at [571, 200] on div at bounding box center [573, 200] width 5 height 5
click at [706, 43] on button "Save" at bounding box center [718, 48] width 39 height 14
type input "44.7000"
type input "4.1800"
type input "2.4200"
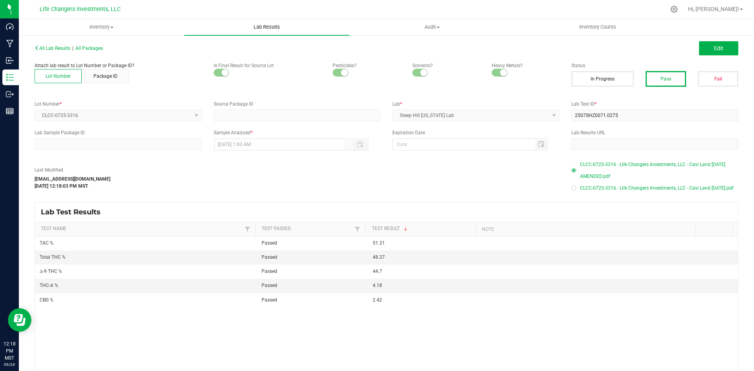
click at [261, 29] on span "Lab Results" at bounding box center [266, 27] width 47 height 7
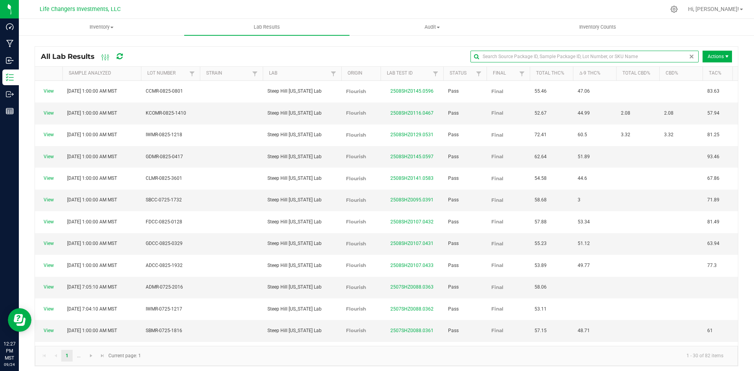
click at [669, 56] on input "text" at bounding box center [584, 57] width 228 height 12
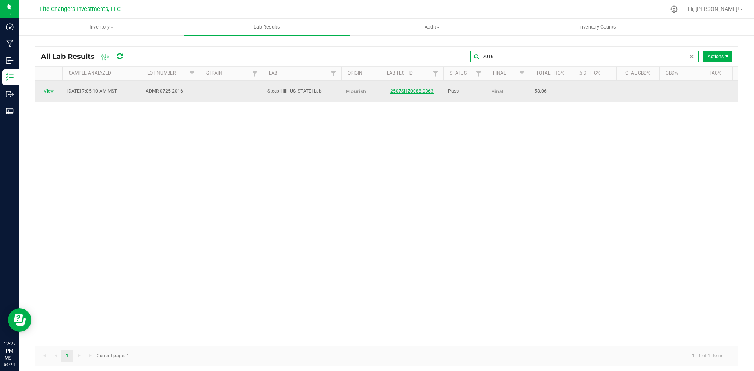
type input "2016"
click at [417, 89] on link "2507SHZ0088.0363" at bounding box center [411, 90] width 43 height 5
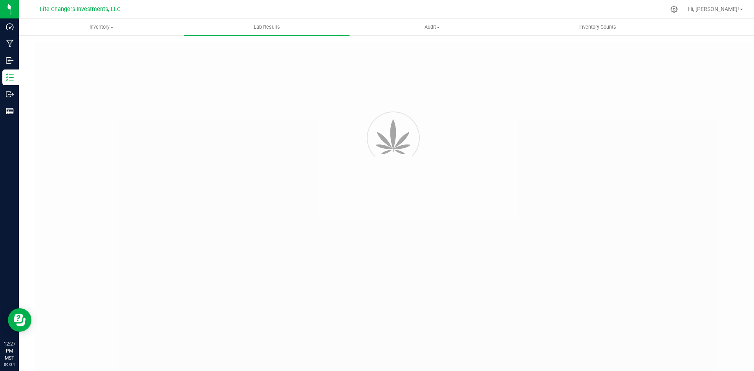
type input "2507SHZ0088.0363"
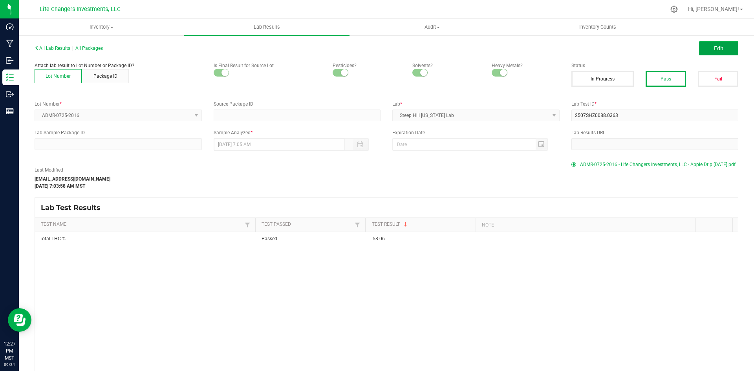
click at [720, 49] on button "Edit" at bounding box center [718, 48] width 39 height 14
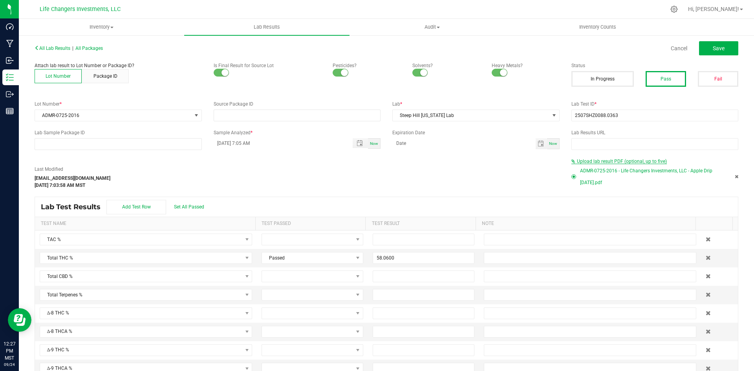
click at [620, 160] on span "Upload lab result PDF (optional, up to five)" at bounding box center [622, 161] width 90 height 5
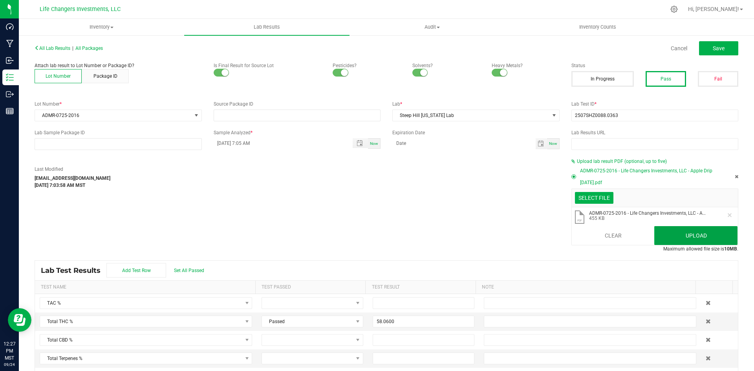
click at [663, 235] on button "Upload" at bounding box center [695, 235] width 83 height 19
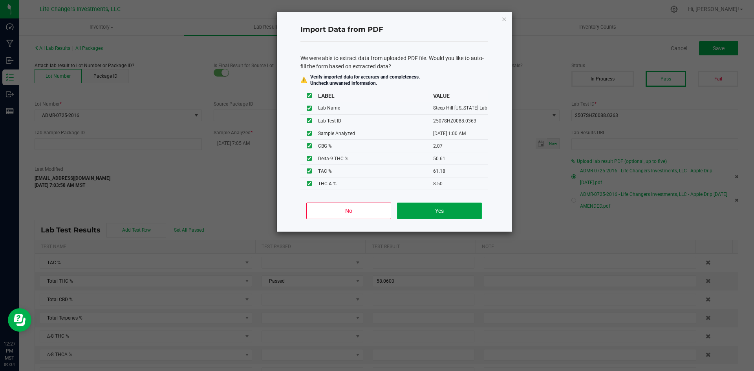
click at [448, 211] on button "Yes" at bounding box center [439, 211] width 84 height 16
type input "[DATE] 1:00 AM"
type input "50.6100"
type input "8.5000"
type input "2.0700"
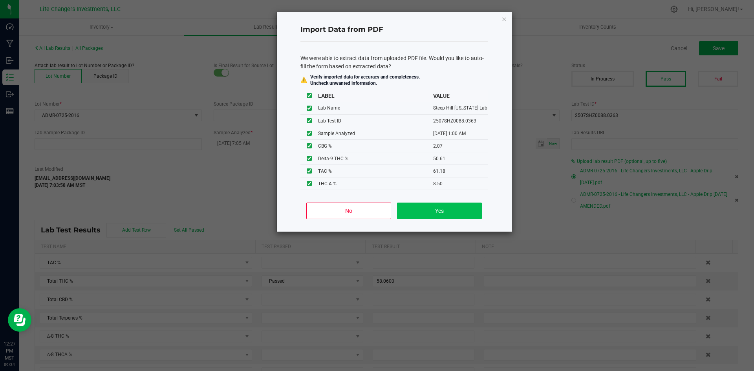
type input "61.1800"
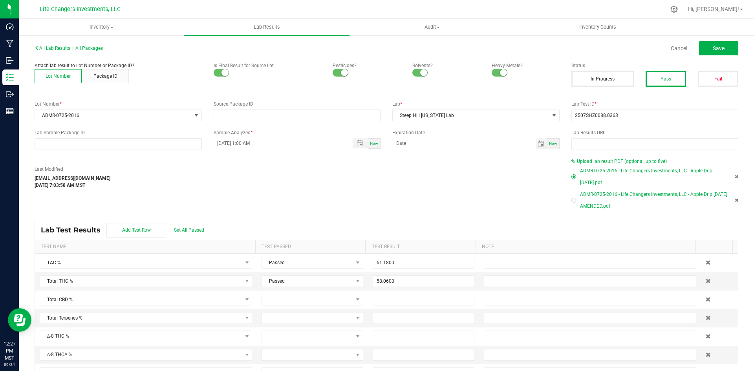
click at [571, 200] on div at bounding box center [573, 200] width 5 height 5
click at [712, 47] on span "Save" at bounding box center [718, 48] width 12 height 6
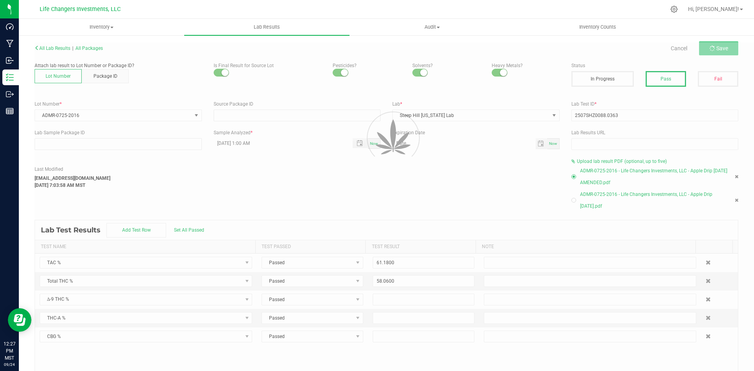
type input "50.6100"
type input "8.5000"
type input "2.0700"
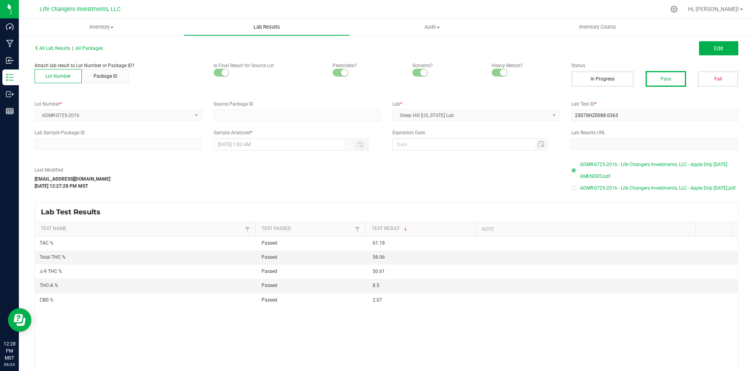
click at [267, 29] on span "Lab Results" at bounding box center [266, 27] width 47 height 7
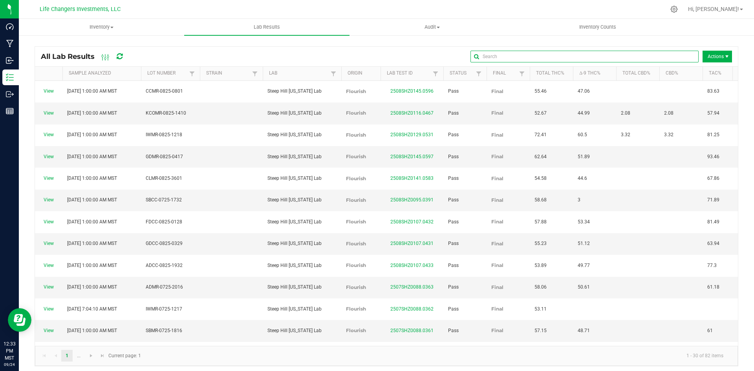
click at [672, 53] on input "text" at bounding box center [584, 57] width 228 height 12
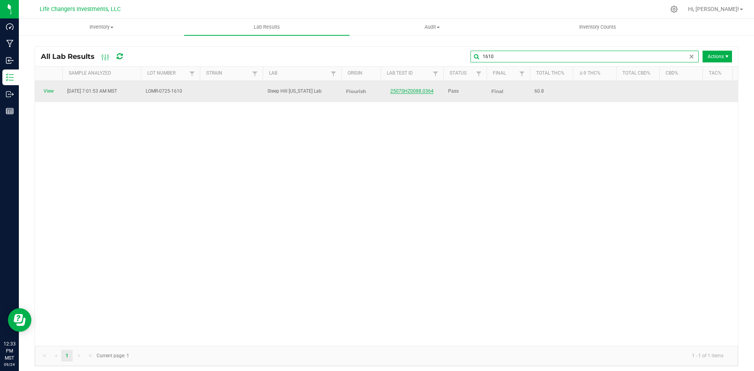
type input "1610"
click at [407, 88] on link "2507SHZ0088.0364" at bounding box center [411, 90] width 43 height 5
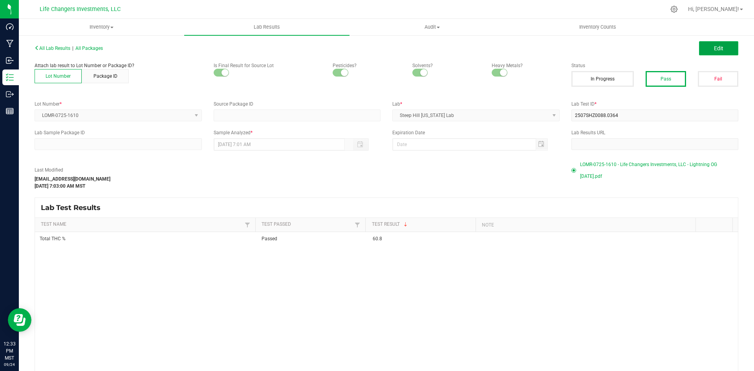
click at [706, 47] on button "Edit" at bounding box center [718, 48] width 39 height 14
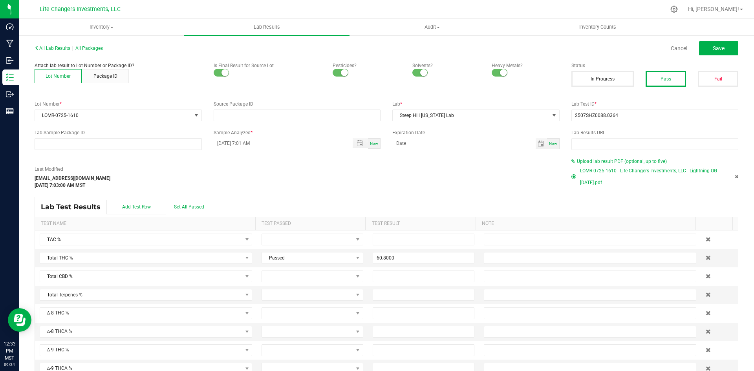
click at [588, 162] on span "Upload lab result PDF (optional, up to five)" at bounding box center [622, 161] width 90 height 5
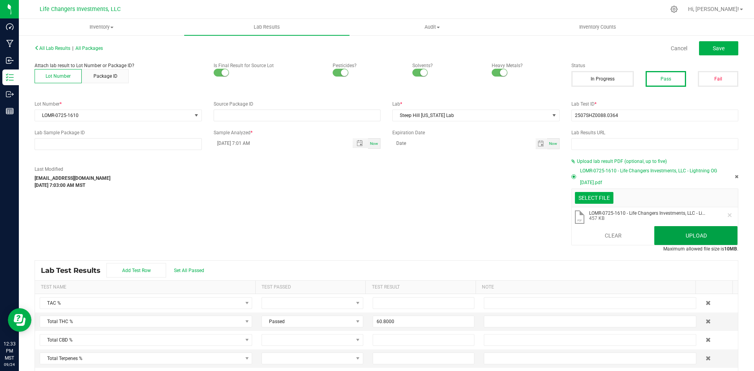
click at [689, 236] on button "Upload" at bounding box center [695, 235] width 83 height 19
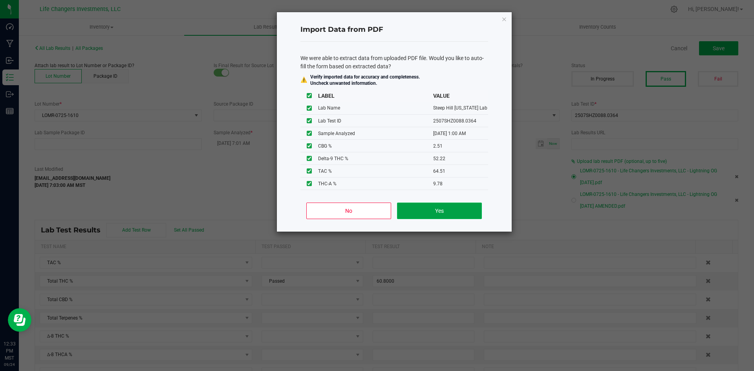
click at [445, 214] on button "Yes" at bounding box center [439, 211] width 84 height 16
type input "[DATE] 1:00 AM"
type input "52.2200"
type input "9.7800"
type input "2.5100"
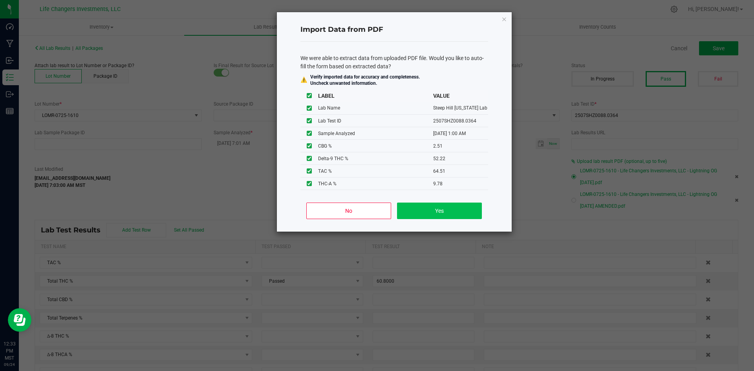
type input "64.5100"
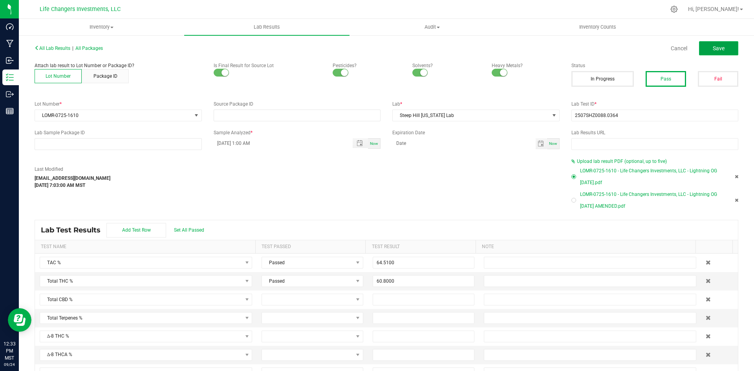
click at [712, 45] on span "Save" at bounding box center [718, 48] width 12 height 6
type input "52.2200"
type input "9.7800"
type input "2.5100"
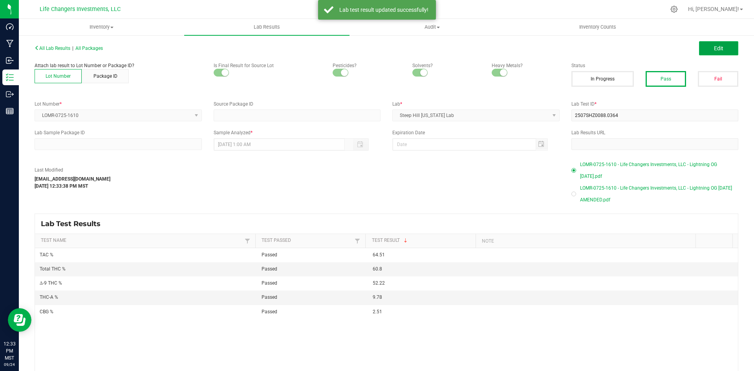
click at [699, 49] on button "Edit" at bounding box center [718, 48] width 39 height 14
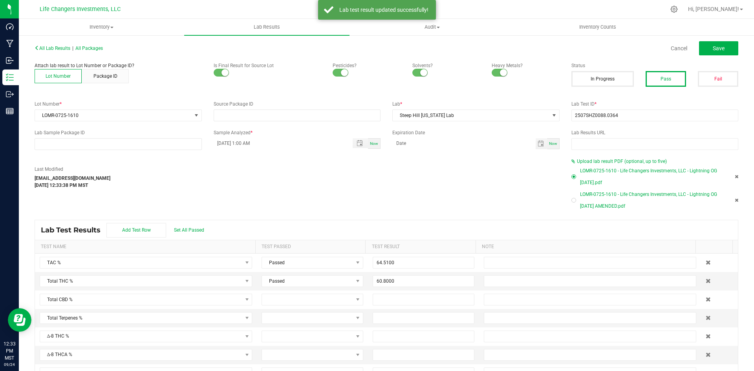
click at [571, 201] on div at bounding box center [573, 200] width 5 height 5
click at [699, 44] on button "Save" at bounding box center [718, 48] width 39 height 14
type input "52.2200"
type input "9.7800"
type input "2.5100"
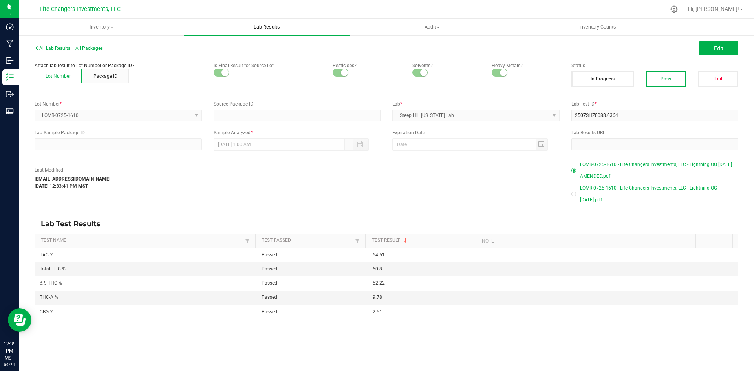
click at [268, 27] on span "Lab Results" at bounding box center [266, 27] width 47 height 7
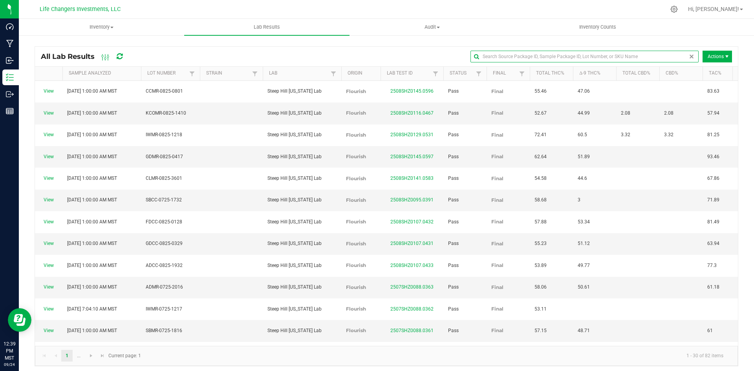
click at [666, 54] on input "text" at bounding box center [584, 57] width 228 height 12
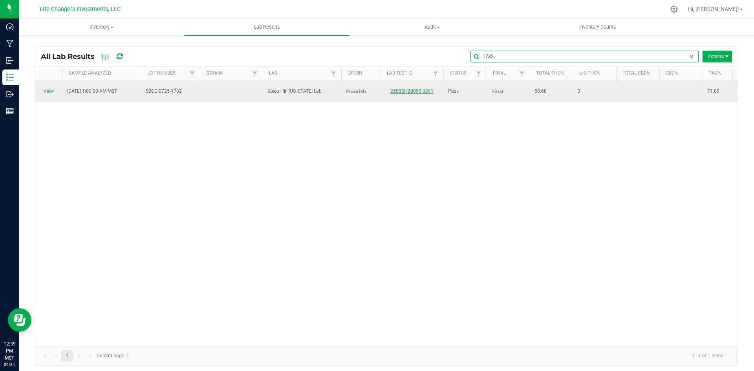
type input "1732"
click at [412, 88] on link "2508SHZ0095.0391" at bounding box center [411, 90] width 43 height 5
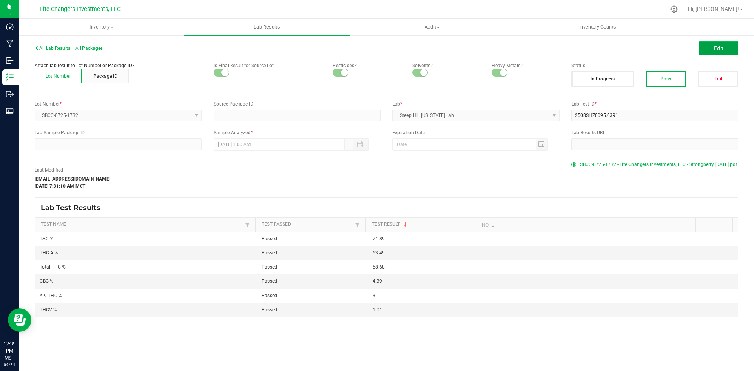
click at [714, 49] on span "Edit" at bounding box center [718, 48] width 9 height 6
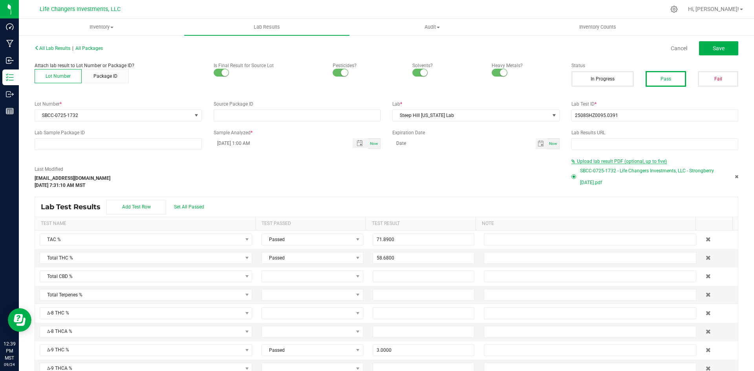
click at [581, 159] on span "Upload lab result PDF (optional, up to five)" at bounding box center [622, 161] width 90 height 5
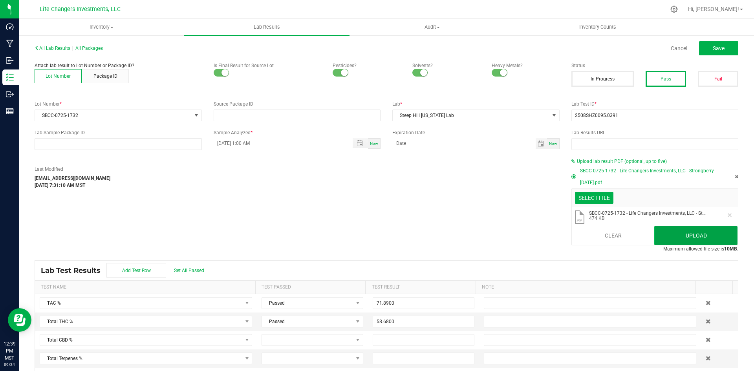
click at [680, 237] on button "Upload" at bounding box center [695, 235] width 83 height 19
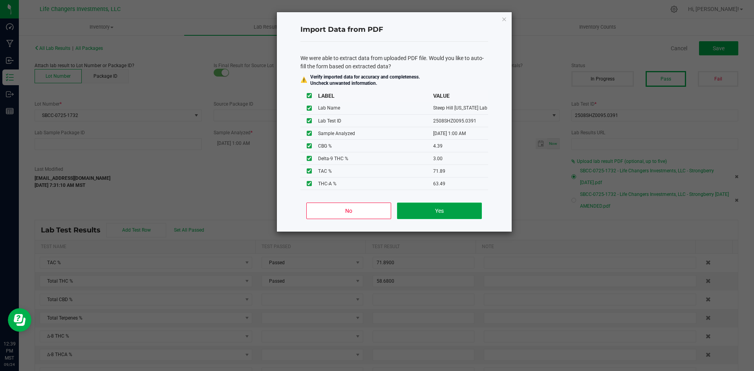
click at [430, 218] on button "Yes" at bounding box center [439, 211] width 84 height 16
type input "[DATE] 1:00 AM"
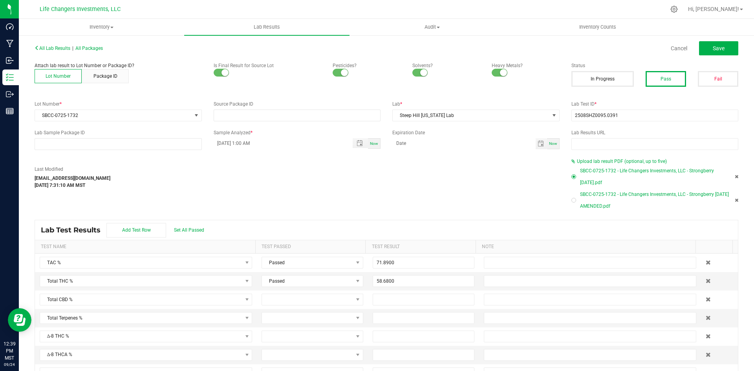
click at [572, 201] on div at bounding box center [573, 200] width 2 height 2
click at [714, 50] on span "Save" at bounding box center [718, 48] width 12 height 6
type input "3.0000"
type input "63.4900"
type input "1.0100"
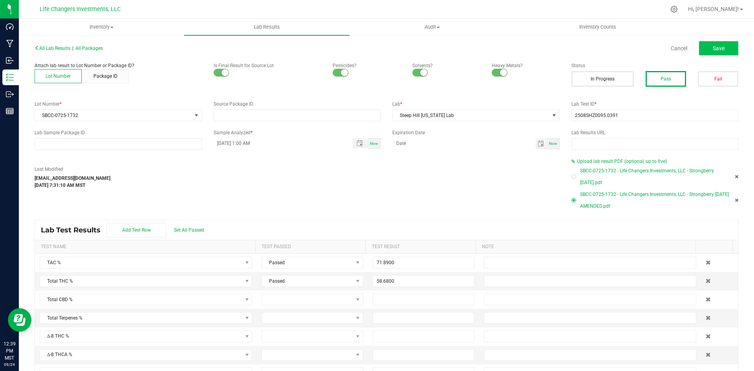
type input "4.3900"
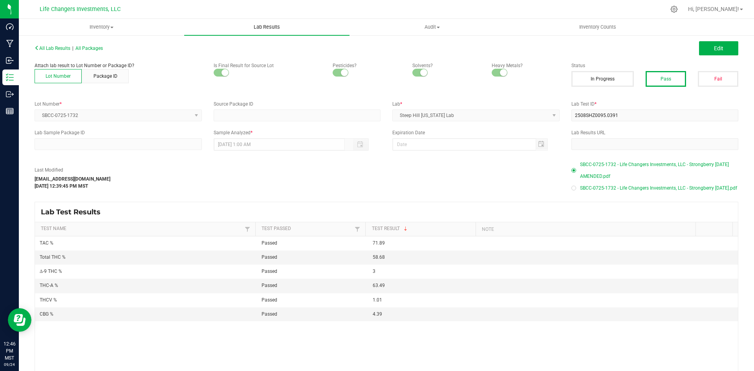
click at [261, 27] on span "Lab Results" at bounding box center [266, 27] width 47 height 7
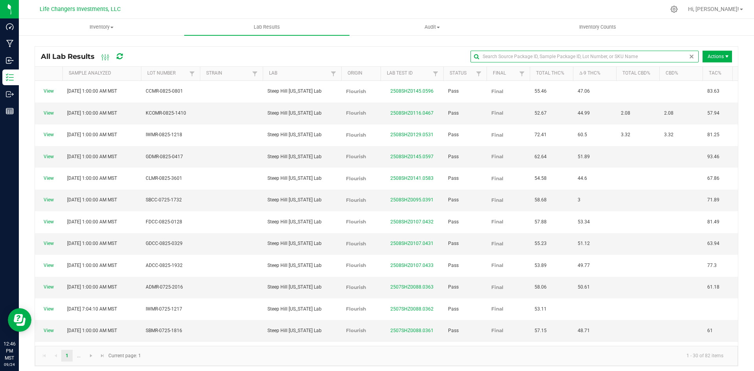
click at [667, 55] on input "text" at bounding box center [584, 57] width 228 height 12
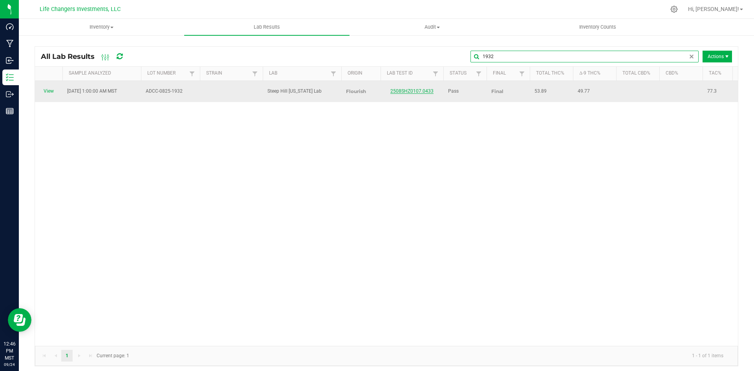
type input "1932"
click at [394, 88] on link "2508SHZ0107.0433" at bounding box center [411, 90] width 43 height 5
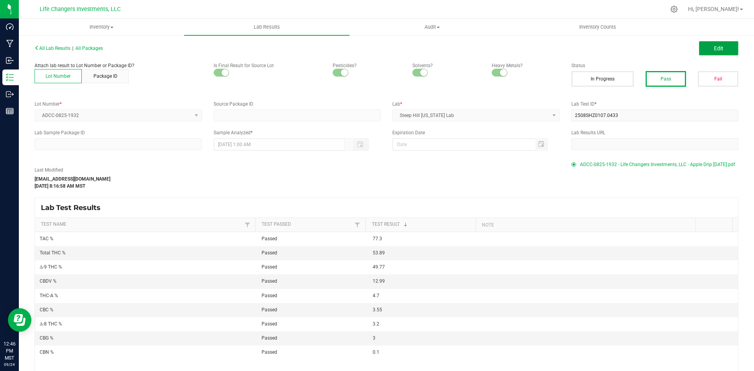
click at [715, 44] on button "Edit" at bounding box center [718, 48] width 39 height 14
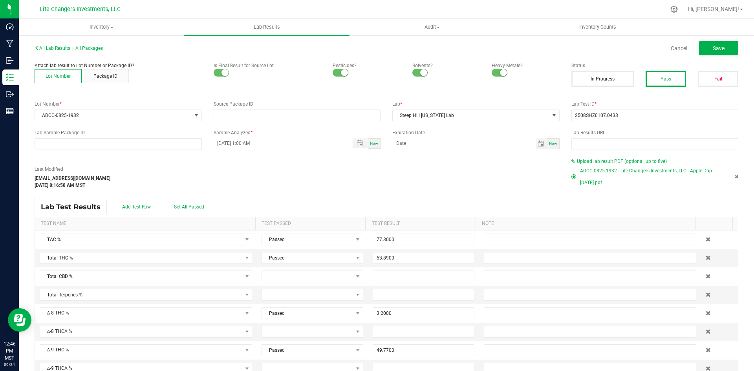
click at [620, 161] on span "Upload lab result PDF (optional, up to five)" at bounding box center [622, 161] width 90 height 5
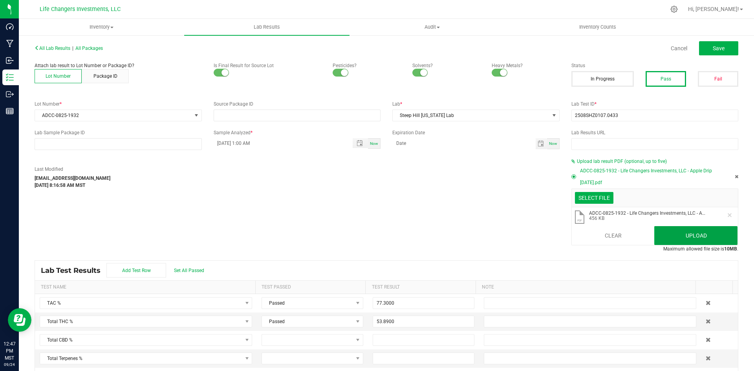
click at [693, 234] on button "Upload" at bounding box center [695, 235] width 83 height 19
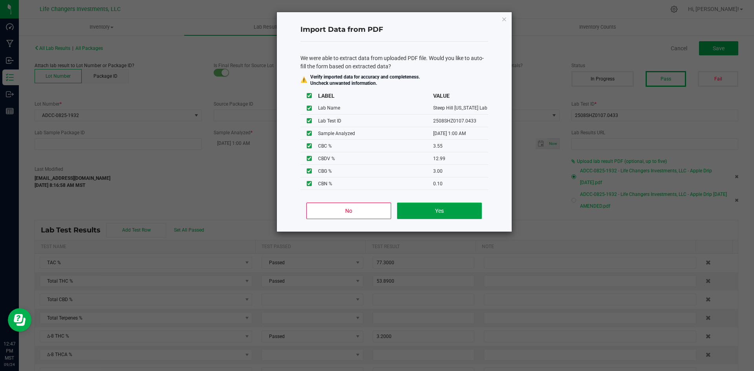
click at [443, 211] on button "Yes" at bounding box center [439, 211] width 84 height 16
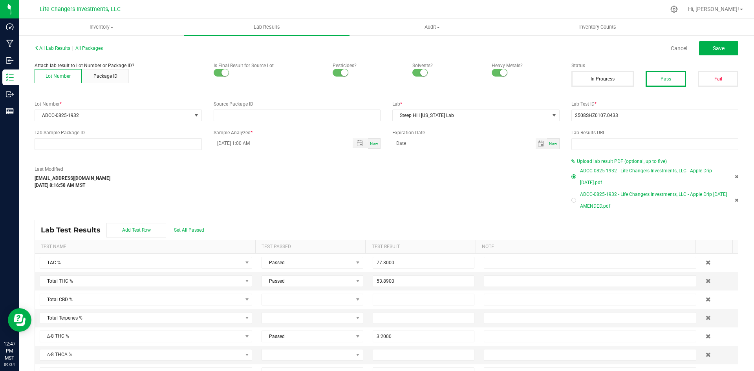
click at [571, 201] on div at bounding box center [573, 200] width 5 height 5
click at [712, 49] on span "Save" at bounding box center [718, 48] width 12 height 6
type input "3.2000"
type input "49.7700"
type input "4.7000"
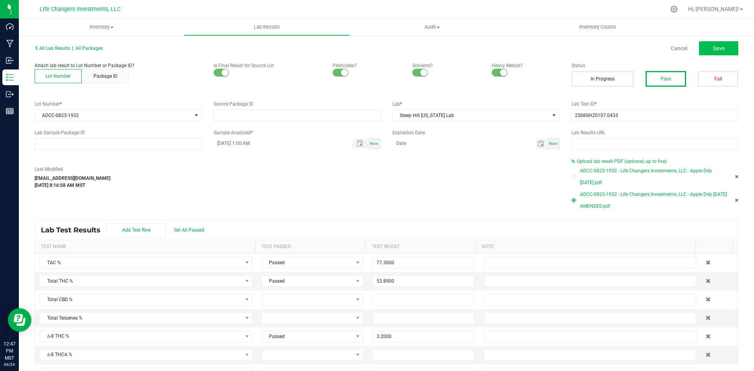
type input "3.5500"
type input "12.9900"
type input "3.0000"
type input "0.1000"
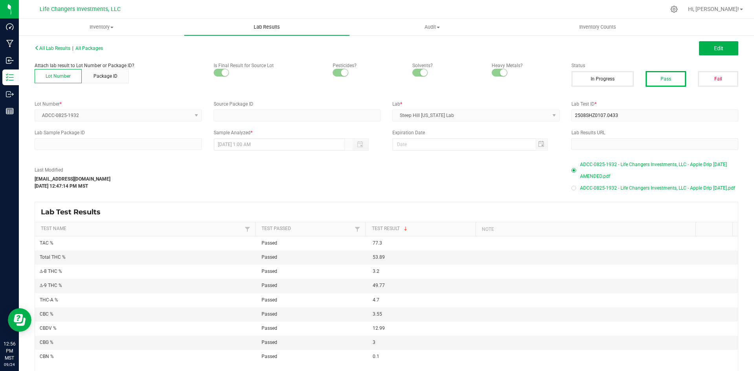
click at [260, 26] on span "Lab Results" at bounding box center [266, 27] width 47 height 7
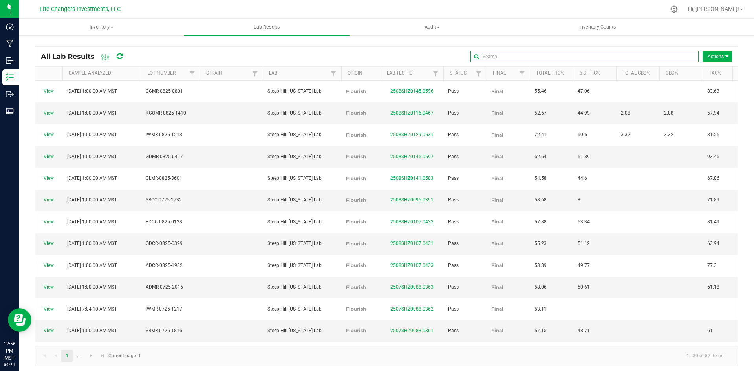
click at [677, 55] on input "text" at bounding box center [584, 57] width 228 height 12
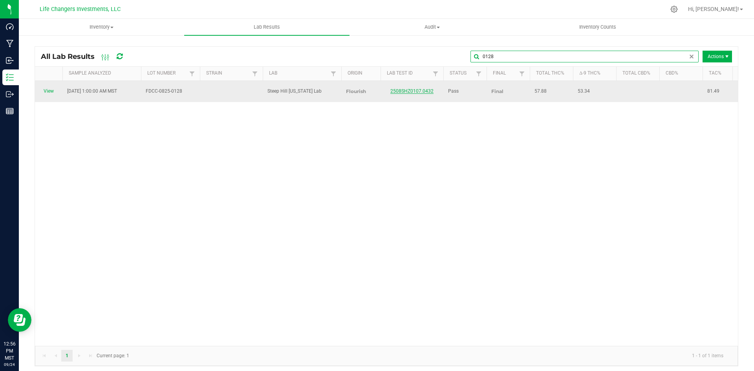
type input "0128"
click at [396, 88] on link "2508SHZ0107.0432" at bounding box center [411, 90] width 43 height 5
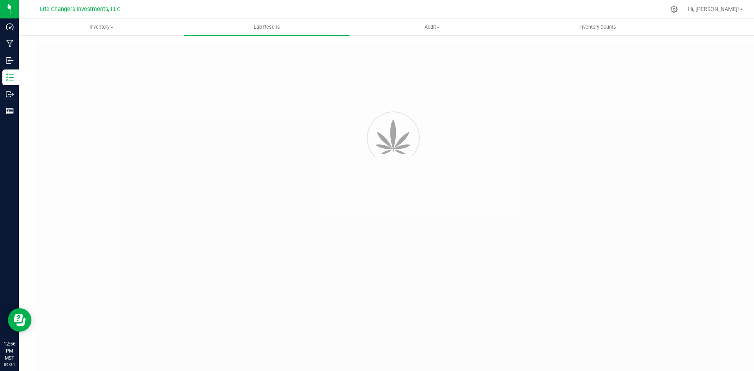
type input "2508SHZ0107.0432"
type input "[DATE] 1:00 AM"
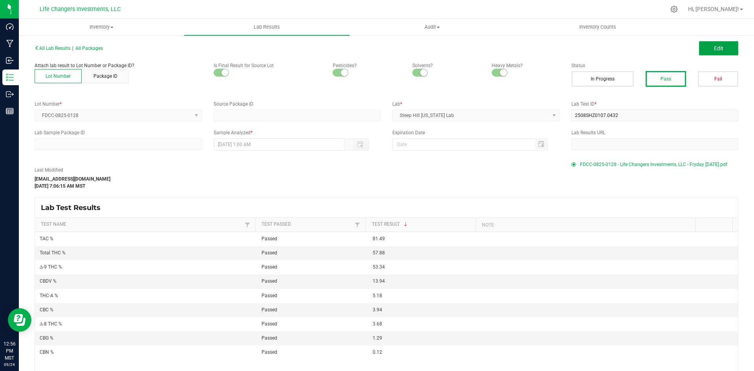
click at [714, 49] on span "Edit" at bounding box center [718, 48] width 9 height 6
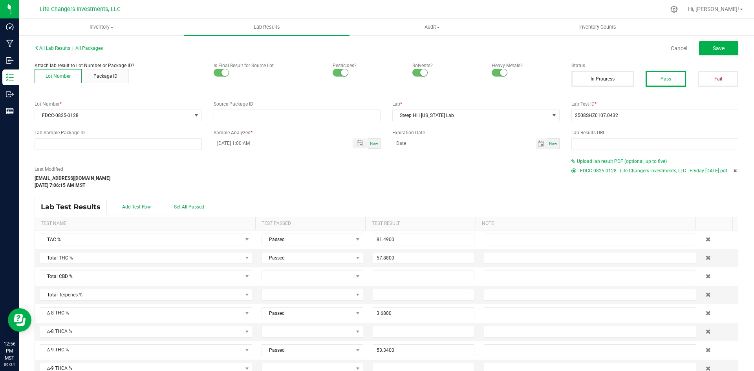
click at [584, 160] on span "Upload lab result PDF (optional, up to five)" at bounding box center [622, 161] width 90 height 5
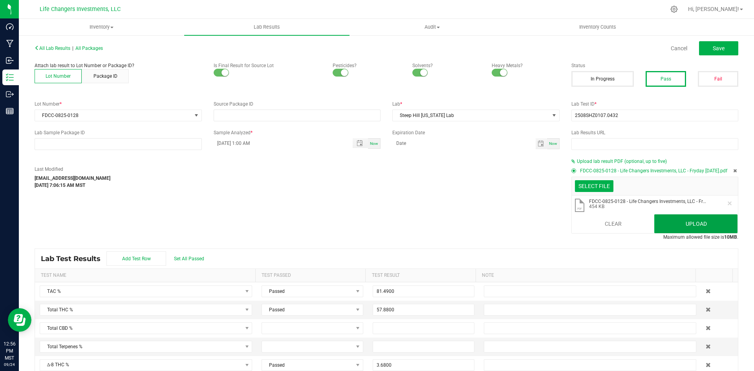
click at [687, 228] on button "Upload" at bounding box center [695, 223] width 83 height 19
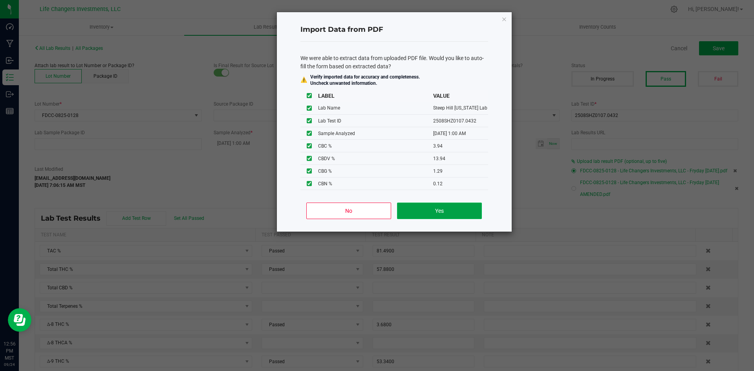
click at [438, 207] on button "Yes" at bounding box center [439, 211] width 84 height 16
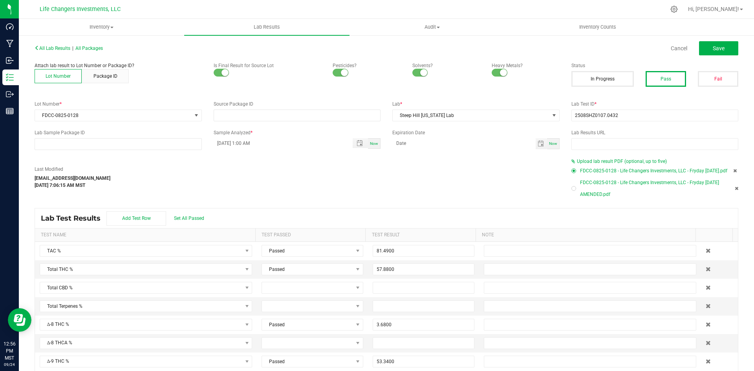
click at [572, 190] on div at bounding box center [573, 188] width 2 height 2
click at [714, 47] on span "Save" at bounding box center [718, 48] width 12 height 6
type input "3.6800"
type input "53.3400"
type input "5.1800"
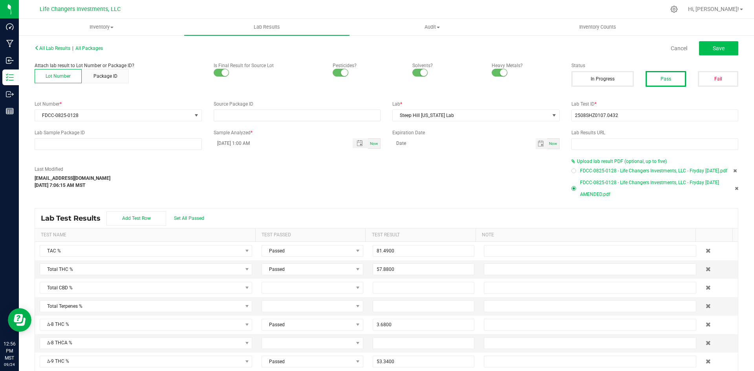
type input "3.9400"
type input "13.9400"
type input "1.2900"
type input "0.1200"
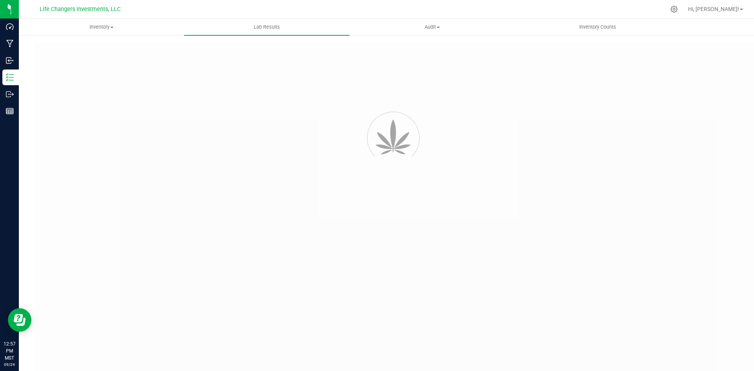
type input "2508SHZ0107.0433"
type input "[DATE] 1:00 AM"
